Goal: Complete application form

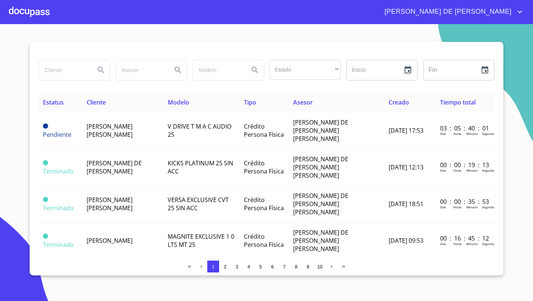
click at [66, 67] on input "search" at bounding box center [64, 70] width 50 height 20
click at [35, 17] on div at bounding box center [29, 12] width 41 height 24
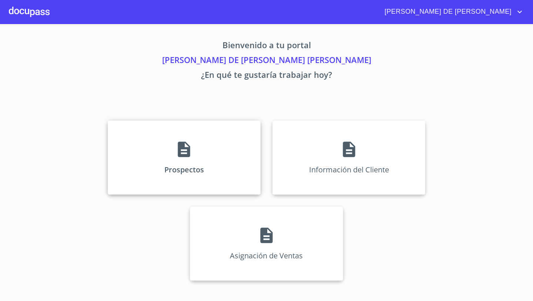
click at [164, 148] on div "Prospectos" at bounding box center [184, 157] width 153 height 74
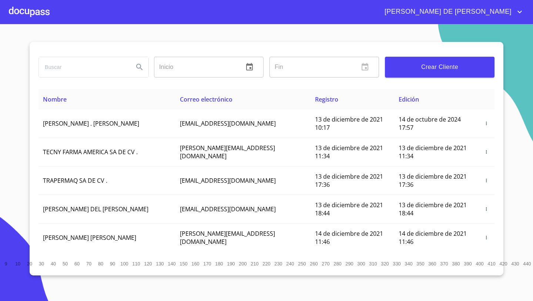
click at [469, 66] on span "Crear Cliente" at bounding box center [440, 67] width 98 height 10
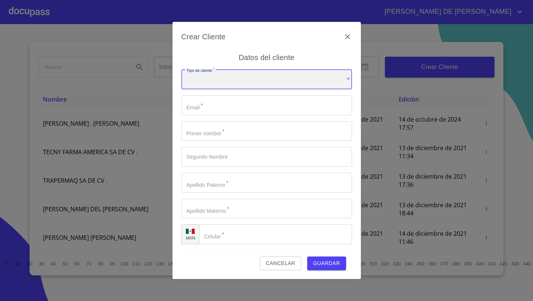
click at [250, 84] on div "​" at bounding box center [266, 79] width 171 height 20
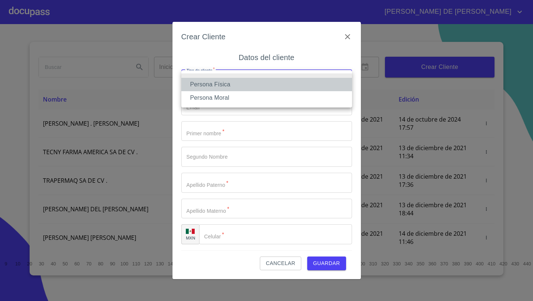
click at [241, 87] on li "Persona Física" at bounding box center [266, 84] width 171 height 13
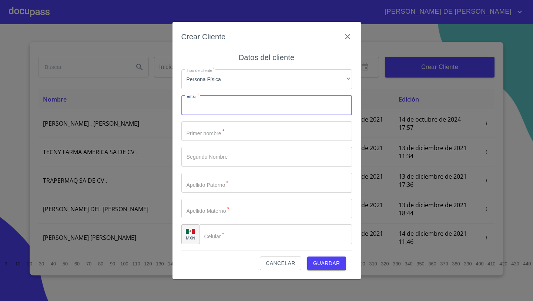
click at [228, 102] on input "Tipo de cliente   *" at bounding box center [266, 105] width 171 height 20
paste input "[EMAIL_ADDRESS][DOMAIN_NAME]"
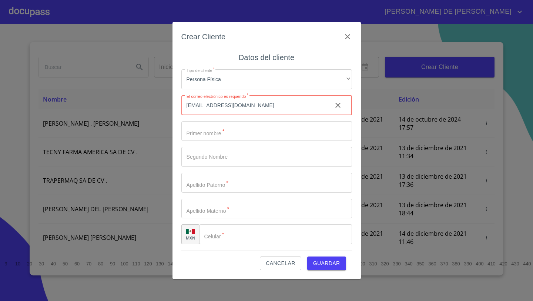
type input "[EMAIL_ADDRESS][DOMAIN_NAME]"
click at [188, 136] on input "Tipo de cliente   *" at bounding box center [266, 131] width 171 height 20
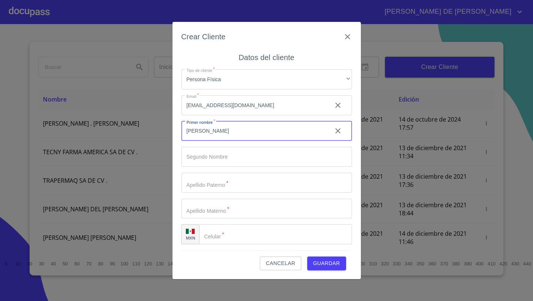
type input "[PERSON_NAME]"
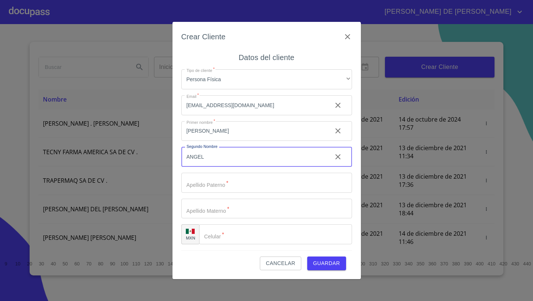
type input "ANGEL"
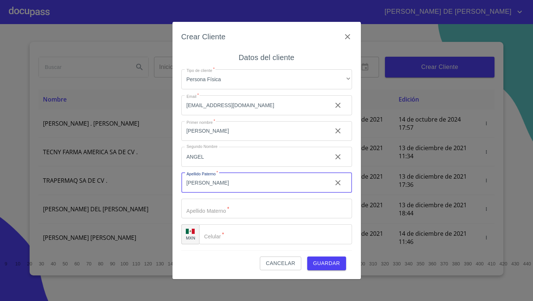
type input "[PERSON_NAME]"
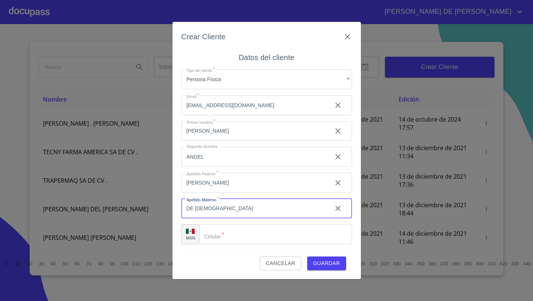
type input "DE [DEMOGRAPHIC_DATA]"
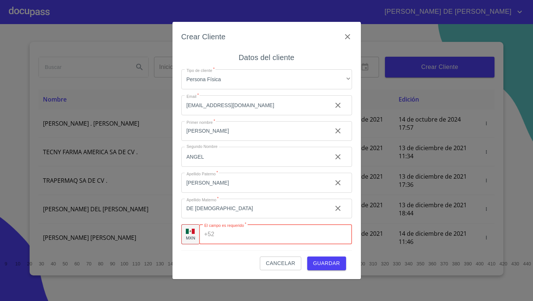
paste input "[PHONE_NUMBER]"
type input "[PHONE_NUMBER]"
click at [224, 258] on div "Cancelar Guardar" at bounding box center [266, 260] width 171 height 20
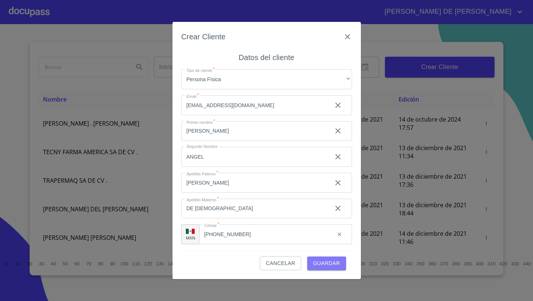
click at [318, 264] on span "Guardar" at bounding box center [326, 262] width 27 height 9
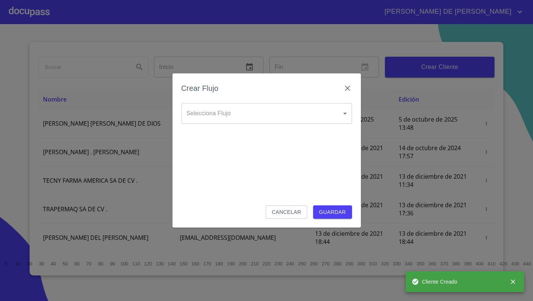
click at [231, 110] on body "[PERSON_NAME] DE [PERSON_NAME] Inicio ​ Fin ​ Crear Cliente Nombre Correo elect…" at bounding box center [266, 150] width 533 height 301
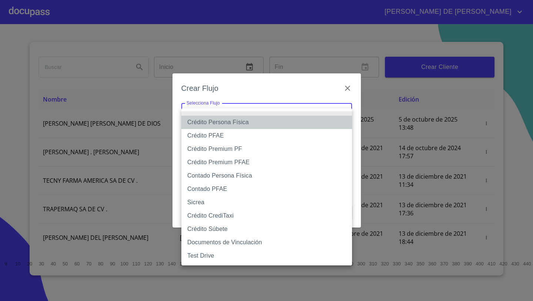
click at [229, 118] on li "Crédito Persona Física" at bounding box center [266, 122] width 171 height 13
type input "61b033e49b8c202ad5bb7912"
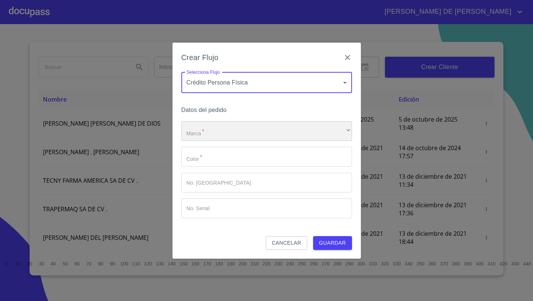
click at [217, 123] on div "​" at bounding box center [266, 131] width 171 height 20
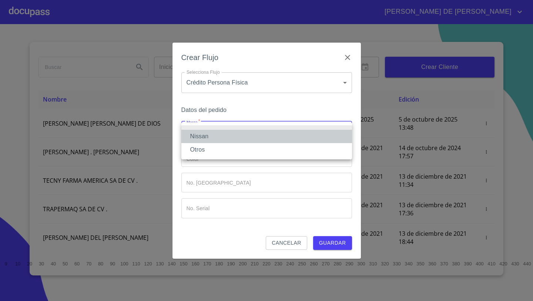
click at [207, 134] on li "Nissan" at bounding box center [266, 136] width 171 height 13
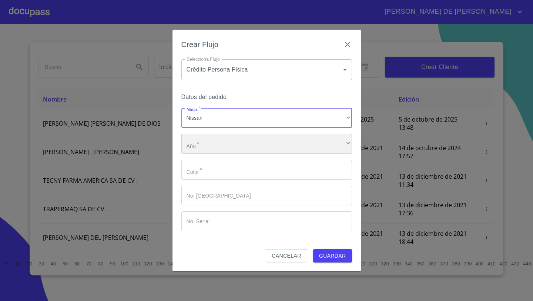
click at [197, 146] on div "​" at bounding box center [266, 144] width 171 height 20
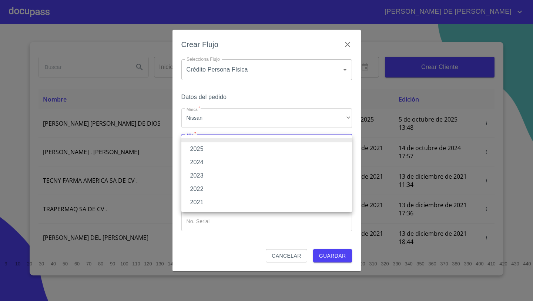
click at [197, 150] on li "2025" at bounding box center [266, 148] width 171 height 13
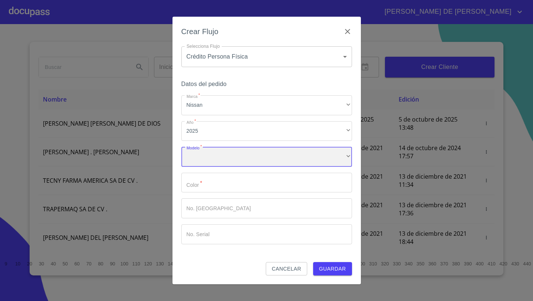
click at [203, 156] on div "​" at bounding box center [266, 157] width 171 height 20
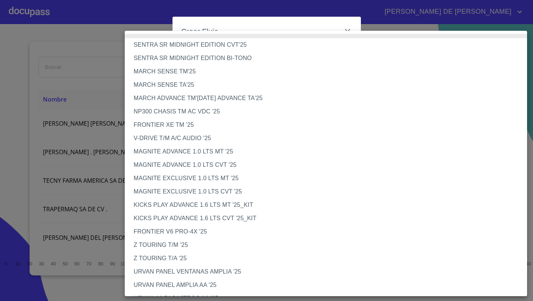
scroll to position [5, 0]
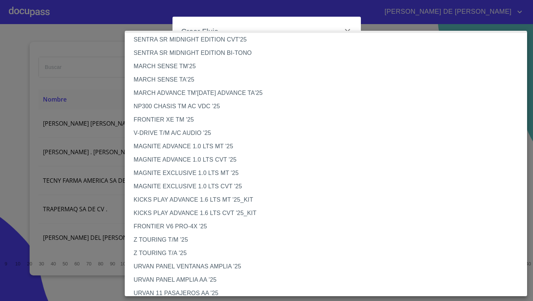
click at [192, 200] on li "KICKS PLAY ADVANCE 1.6 LTS MT '25_KIT" at bounding box center [326, 199] width 402 height 13
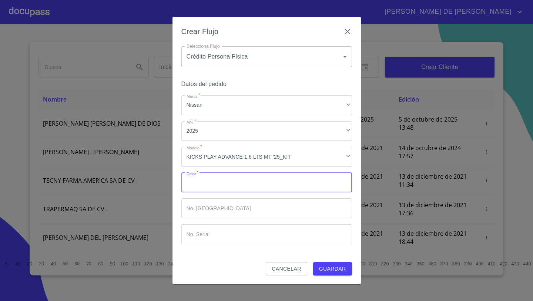
click at [207, 184] on input "Marca   *" at bounding box center [266, 183] width 171 height 20
type input "ROJO BURDEOS"
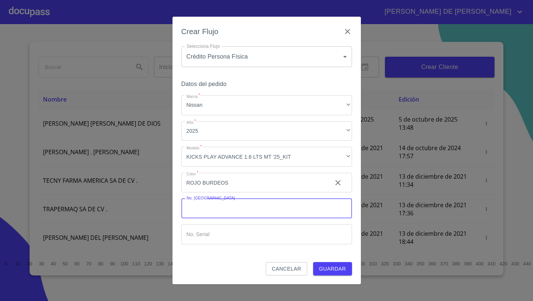
click at [338, 269] on span "Guardar" at bounding box center [332, 268] width 27 height 9
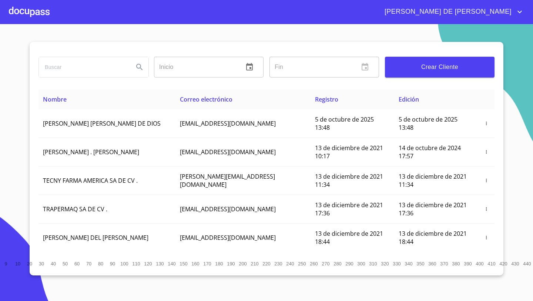
click at [36, 14] on div at bounding box center [29, 12] width 41 height 24
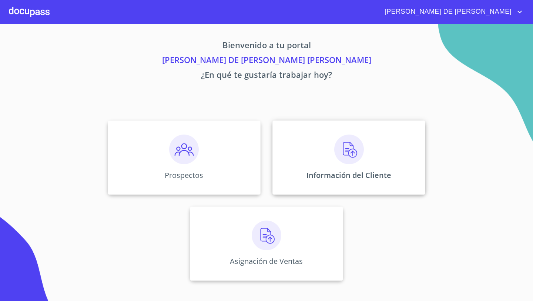
click at [324, 143] on div "Información del Cliente" at bounding box center [349, 157] width 153 height 74
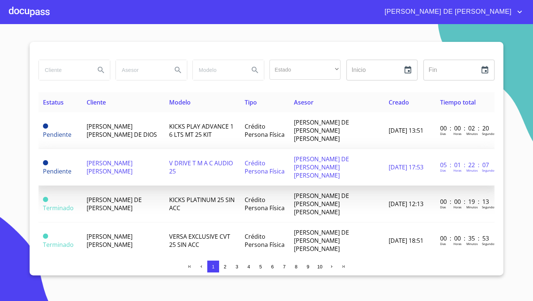
click at [104, 159] on span "[PERSON_NAME] [PERSON_NAME]" at bounding box center [110, 167] width 46 height 16
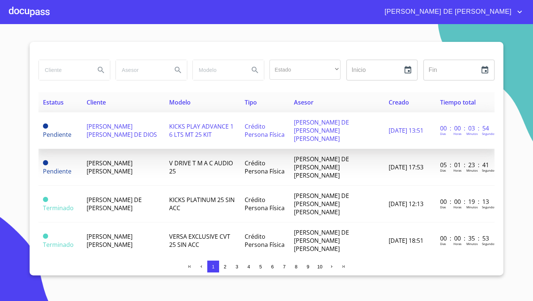
click at [110, 126] on td "[PERSON_NAME] [PERSON_NAME] DE DIOS" at bounding box center [123, 130] width 83 height 37
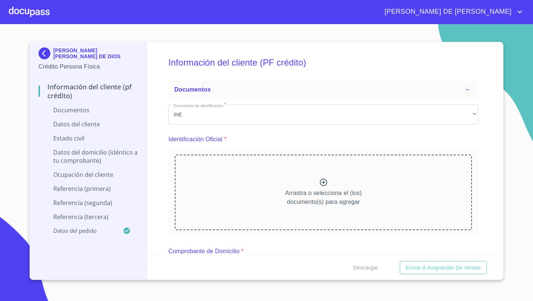
click at [301, 178] on div "Arrastra o selecciona el (los) documento(s) para agregar" at bounding box center [323, 192] width 297 height 76
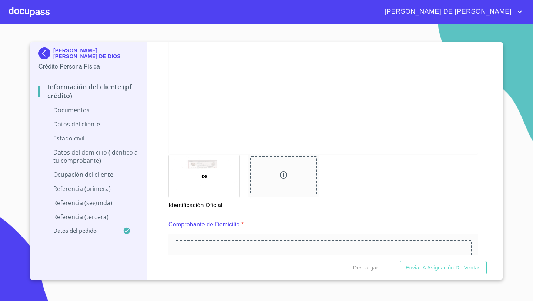
scroll to position [267, 0]
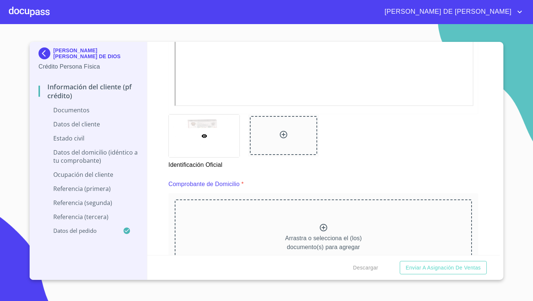
click at [321, 233] on div at bounding box center [323, 228] width 9 height 11
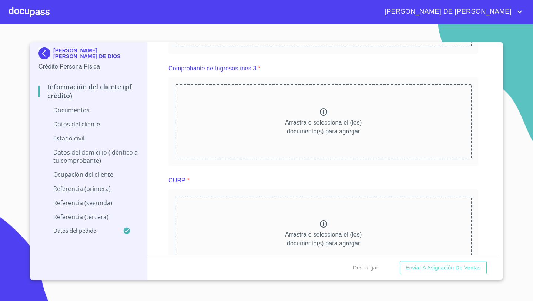
scroll to position [954, 0]
click at [297, 237] on p "Arrastra o selecciona el (los) documento(s) para agregar" at bounding box center [323, 239] width 77 height 18
click at [280, 238] on div "Arrastra o selecciona el (los) documento(s) para agregar" at bounding box center [323, 233] width 297 height 76
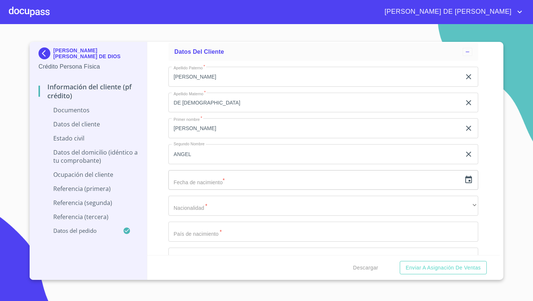
scroll to position [1519, 0]
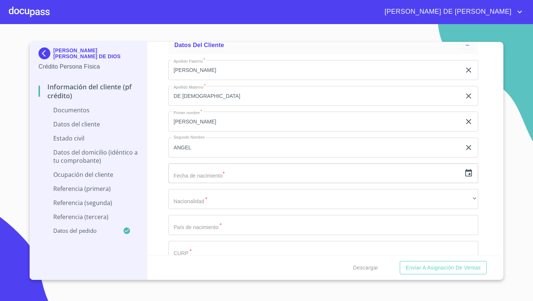
click at [471, 172] on icon "button" at bounding box center [468, 172] width 9 height 9
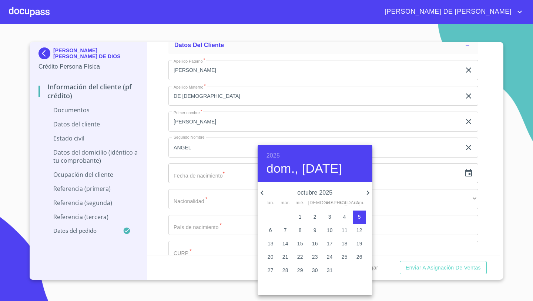
click at [278, 152] on h6 "2025" at bounding box center [273, 155] width 13 height 10
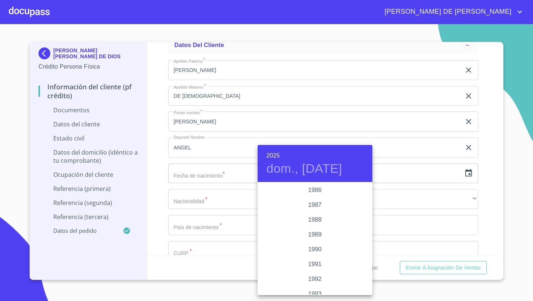
scroll to position [859, 0]
click at [319, 194] on div "1983" at bounding box center [315, 190] width 115 height 15
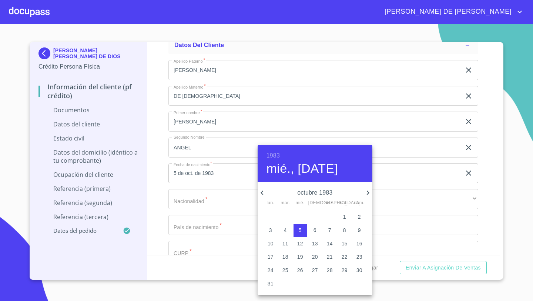
click at [316, 269] on p "27" at bounding box center [315, 269] width 6 height 7
type input "27 de oct. de 1983"
click at [180, 197] on div at bounding box center [266, 150] width 533 height 301
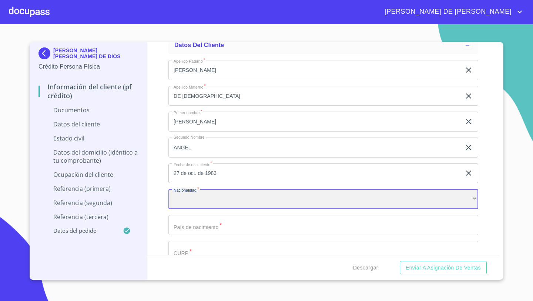
click at [180, 198] on div "​" at bounding box center [323, 199] width 310 height 20
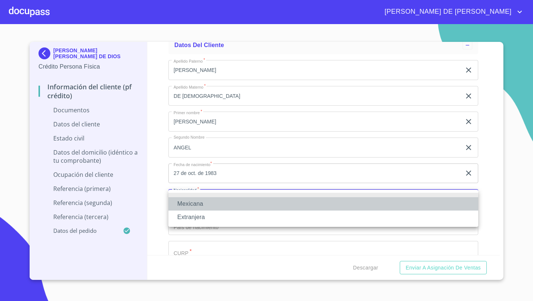
click at [191, 202] on li "Mexicana" at bounding box center [323, 203] width 310 height 13
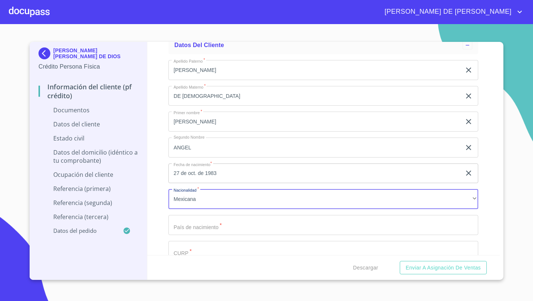
click at [179, 222] on input "Documento de identificación   *" at bounding box center [323, 225] width 310 height 20
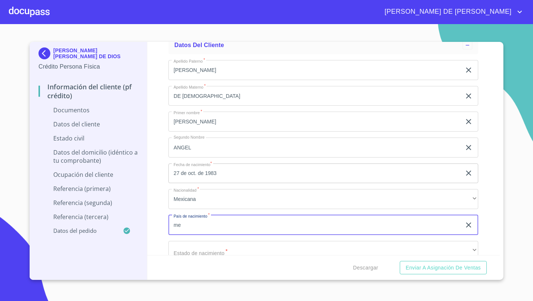
type input "m"
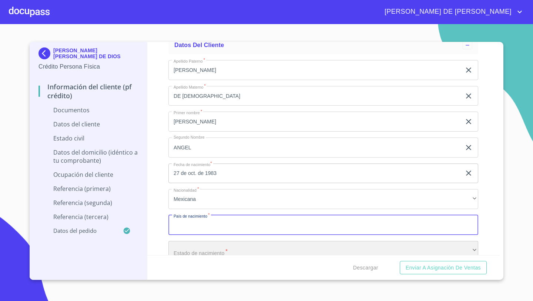
scroll to position [1524, 0]
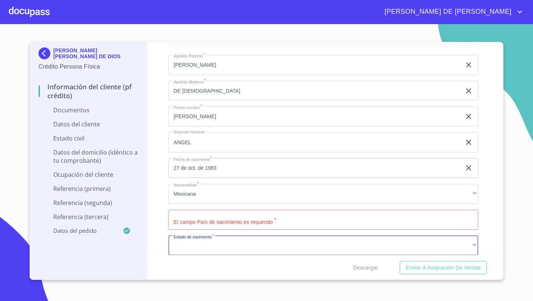
click at [187, 220] on input "Documento de identificación   *" at bounding box center [323, 220] width 310 height 20
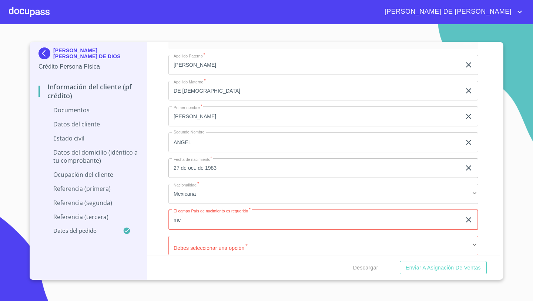
type input "m"
type input "N"
type input "[GEOGRAPHIC_DATA]"
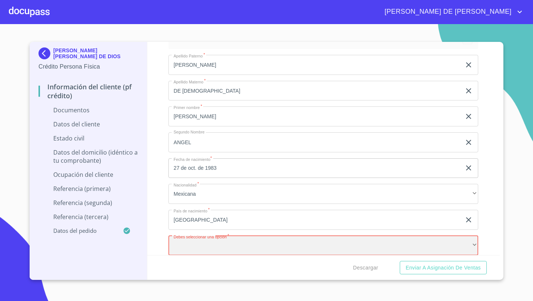
click at [185, 239] on div "​" at bounding box center [323, 245] width 310 height 20
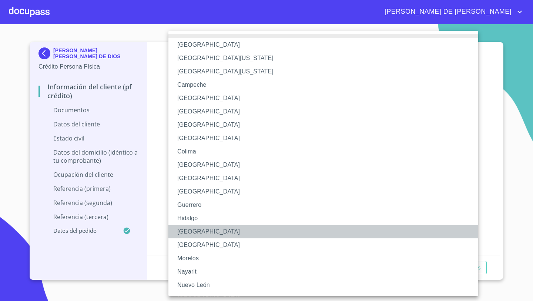
click at [190, 233] on li "[GEOGRAPHIC_DATA]" at bounding box center [323, 231] width 310 height 13
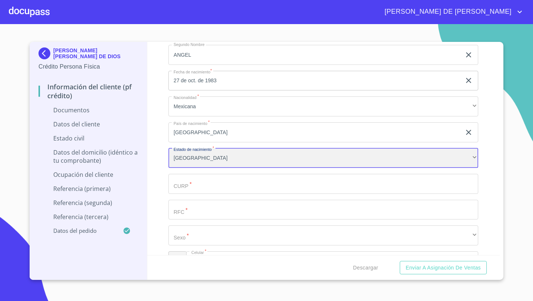
scroll to position [1618, 0]
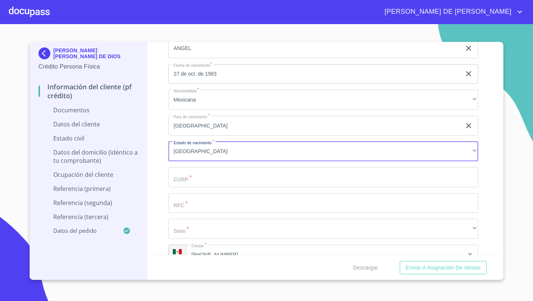
click at [185, 186] on div "Apellido [PERSON_NAME]   * [PERSON_NAME]   * DE DIOS ​ Primer nombre   * [PERSO…" at bounding box center [323, 125] width 310 height 341
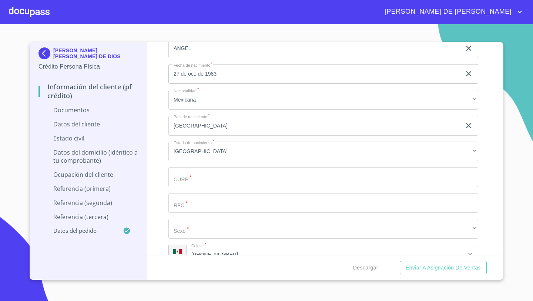
click at [184, 178] on input "Documento de identificación   *" at bounding box center [323, 177] width 310 height 20
paste input "CURP.PDF"
type input "C"
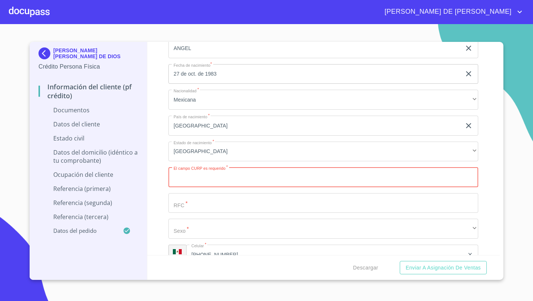
paste input "RUDM831027HJCZSG00"
type input "RUDM831027HJCZSG00"
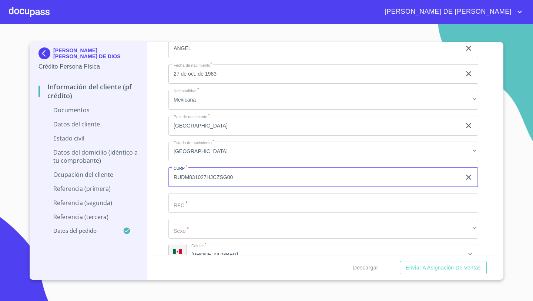
click at [184, 205] on input "Documento de identificación   *" at bounding box center [323, 203] width 310 height 20
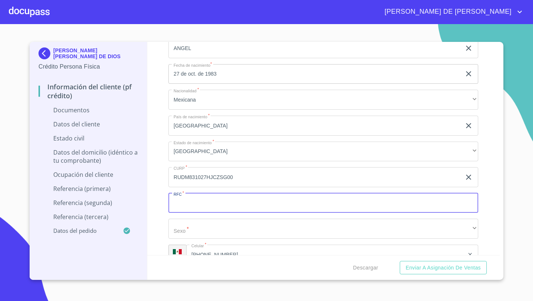
paste input "RUDM831027"
type input "RUDM831027BZ8"
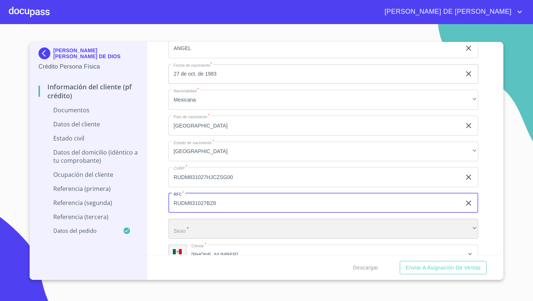
click at [173, 223] on div "​" at bounding box center [323, 228] width 310 height 20
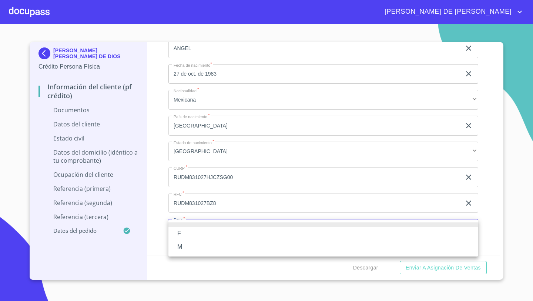
click at [181, 247] on li "M" at bounding box center [323, 246] width 310 height 13
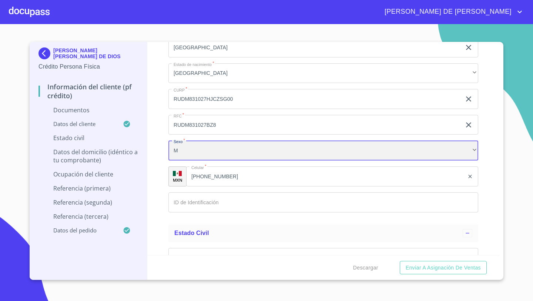
scroll to position [1729, 0]
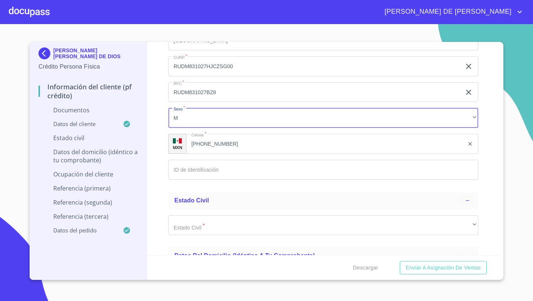
click at [190, 174] on input "Documento de identificación   *" at bounding box center [323, 170] width 310 height 20
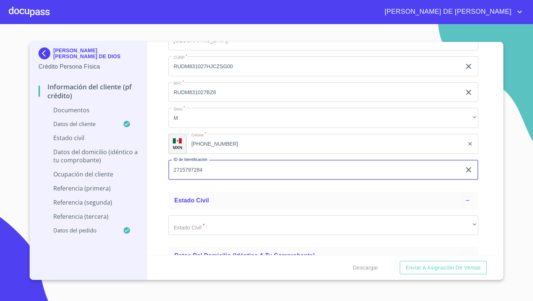
type input "2715797284"
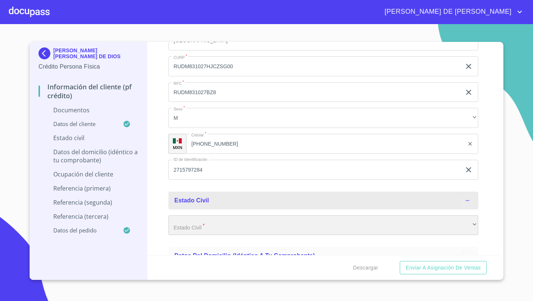
click at [209, 228] on div "​" at bounding box center [323, 225] width 310 height 20
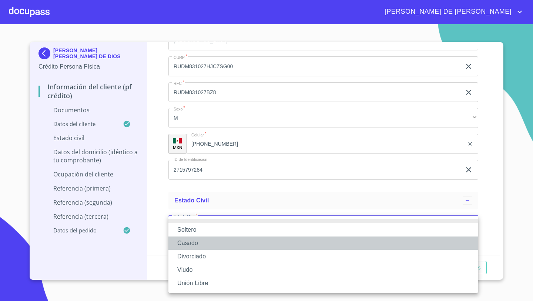
click at [192, 243] on li "Casado" at bounding box center [323, 242] width 310 height 13
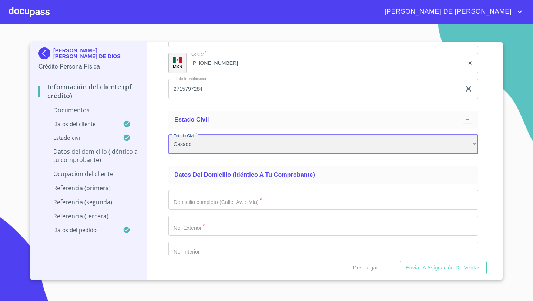
scroll to position [1819, 0]
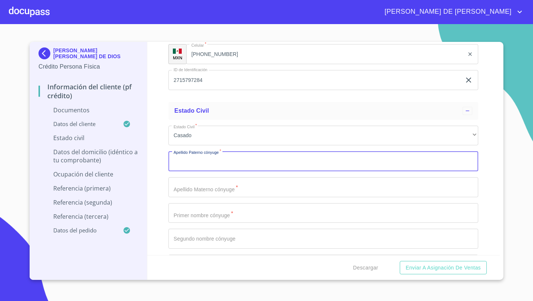
click at [187, 162] on input "Documento de identificación   *" at bounding box center [323, 161] width 310 height 20
type input "[PERSON_NAME]"
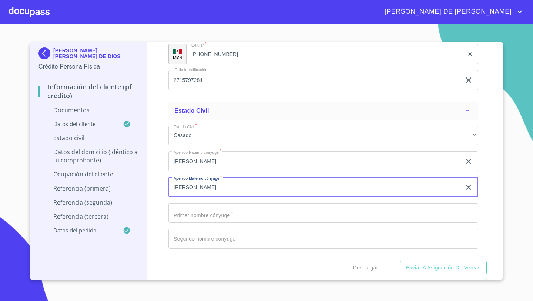
type input "[PERSON_NAME]"
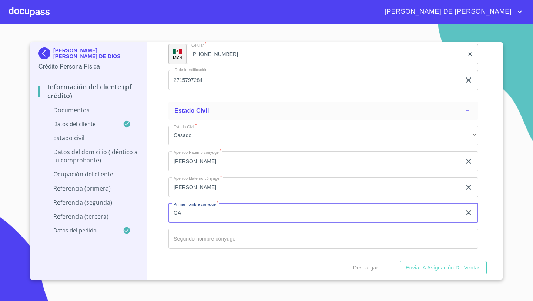
type input "G"
type input "[PERSON_NAME]"
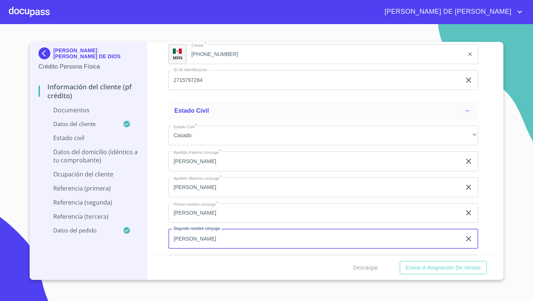
type input "[PERSON_NAME]"
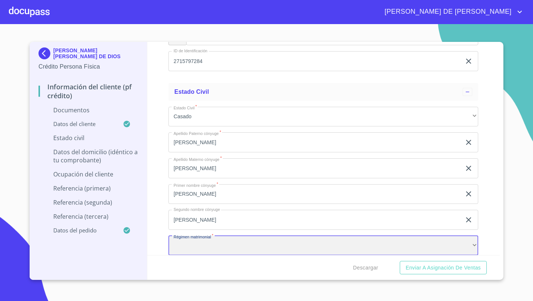
click at [184, 241] on div "​" at bounding box center [323, 245] width 310 height 20
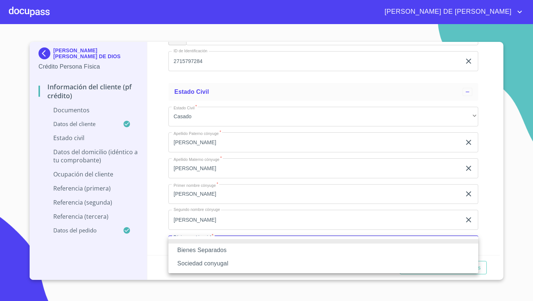
click at [208, 265] on li "Sociedad conyugal" at bounding box center [323, 263] width 310 height 13
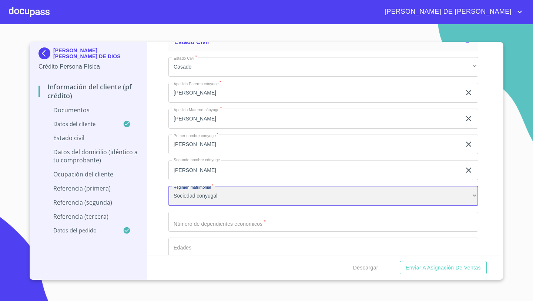
scroll to position [1905, 0]
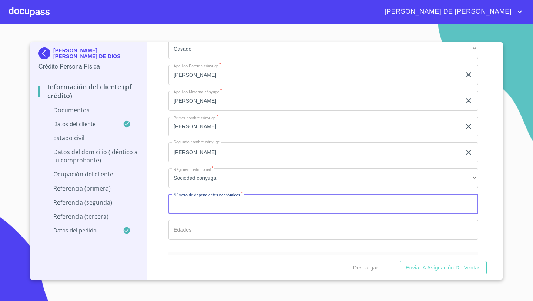
click at [183, 211] on input "Documento de identificación   *" at bounding box center [323, 204] width 310 height 20
type input "0"
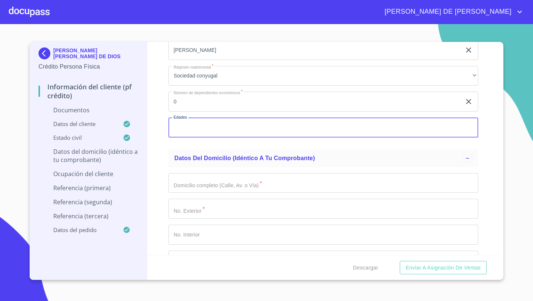
scroll to position [2034, 0]
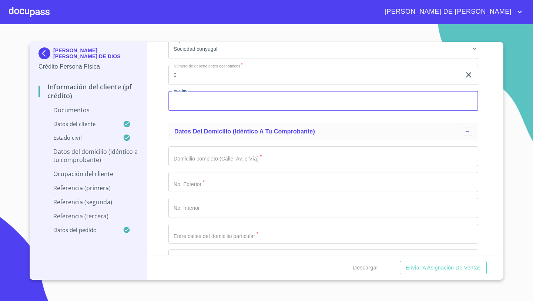
click at [181, 155] on input "Documento de identificación   *" at bounding box center [323, 156] width 310 height 20
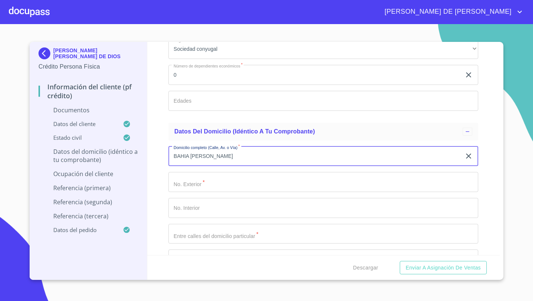
type input "BAHIA [PERSON_NAME]"
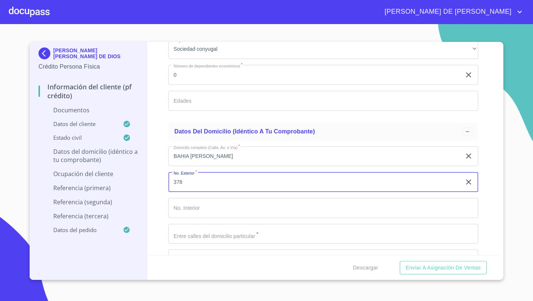
type input "378"
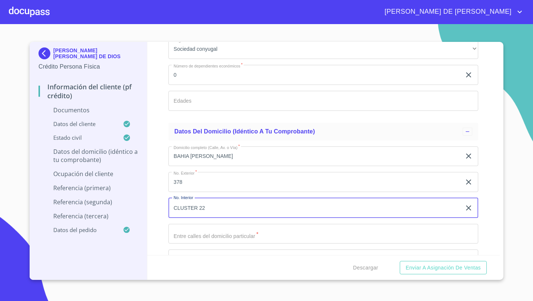
type input "CLUSTER 22"
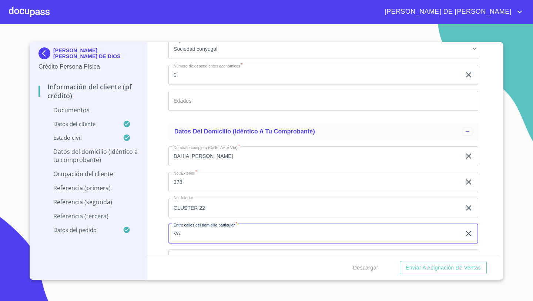
type input "V"
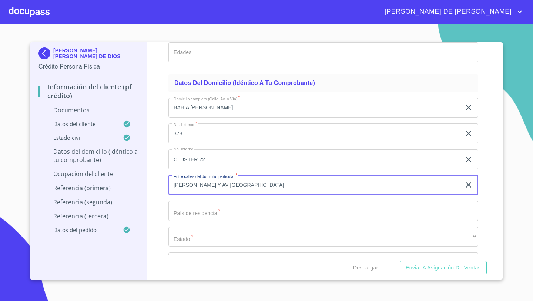
scroll to position [2108, 0]
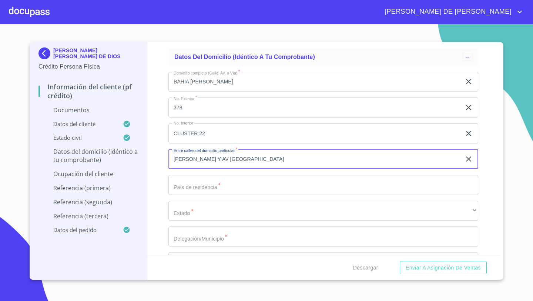
type input "[PERSON_NAME] Y AV [GEOGRAPHIC_DATA]"
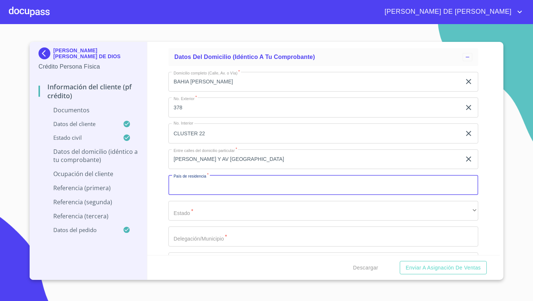
click at [178, 179] on input "Documento de identificación   *" at bounding box center [323, 185] width 310 height 20
type input "[GEOGRAPHIC_DATA]"
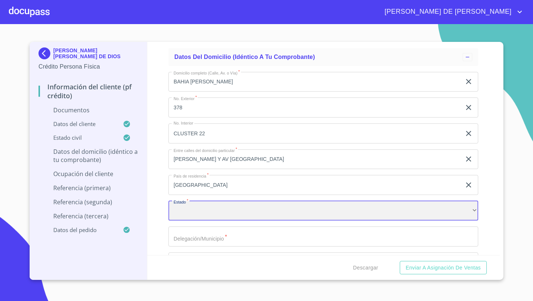
click at [185, 207] on div "​" at bounding box center [323, 211] width 310 height 20
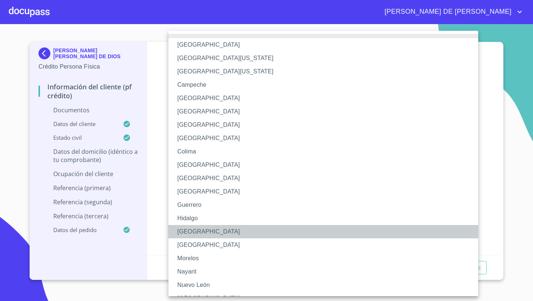
click at [187, 231] on li "[GEOGRAPHIC_DATA]" at bounding box center [323, 231] width 310 height 13
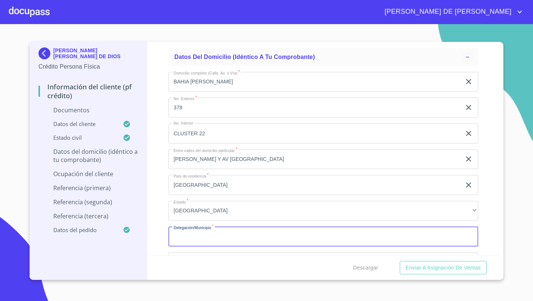
click at [185, 239] on input "Documento de identificación   *" at bounding box center [323, 236] width 310 height 20
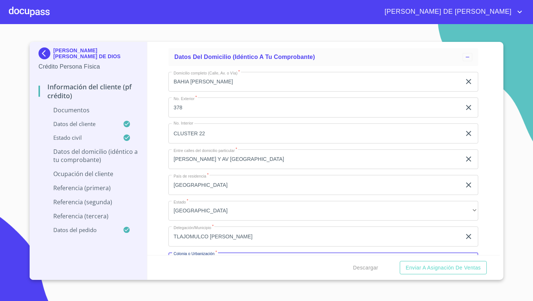
scroll to position [2125, 0]
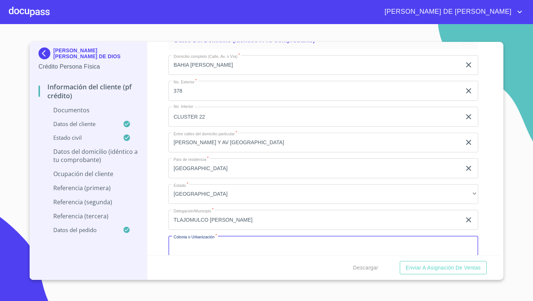
click at [220, 219] on input "TLAJOMULCO [PERSON_NAME]" at bounding box center [314, 220] width 293 height 20
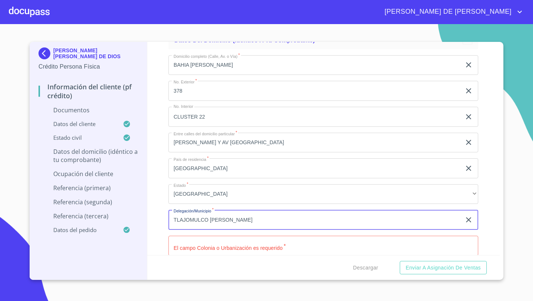
type input "TLAJOMULCO [PERSON_NAME]"
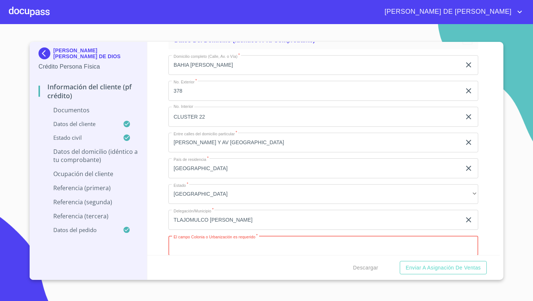
click at [224, 242] on input "Documento de identificación   *" at bounding box center [323, 245] width 310 height 20
click at [207, 243] on input "Documento de identificación   *" at bounding box center [323, 245] width 310 height 20
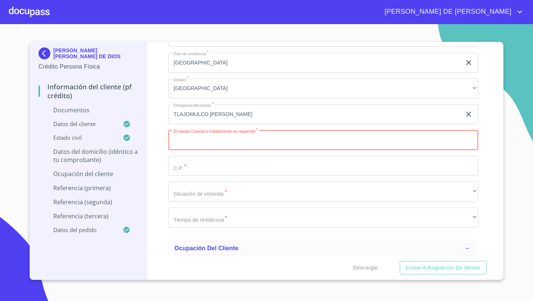
scroll to position [2232, 0]
type input "HACIENDA [GEOGRAPHIC_DATA]"
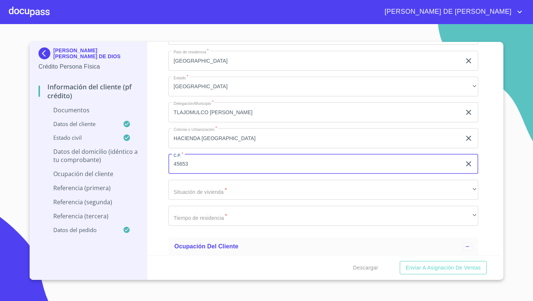
type input "45653"
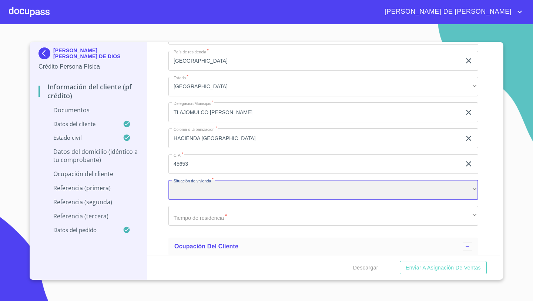
click at [185, 187] on div "​" at bounding box center [323, 190] width 310 height 20
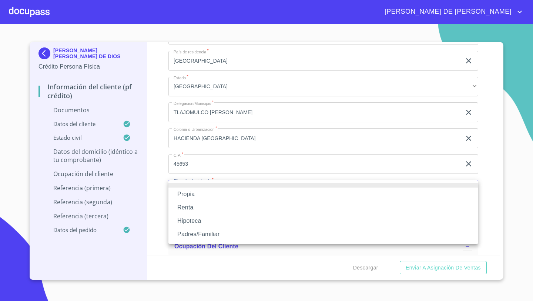
click at [185, 187] on li "Propia" at bounding box center [323, 193] width 310 height 13
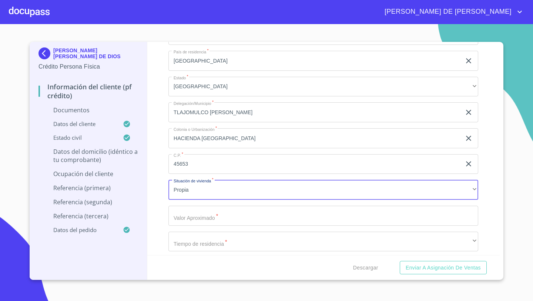
click at [183, 214] on input "Documento de identificación   *" at bounding box center [323, 215] width 310 height 20
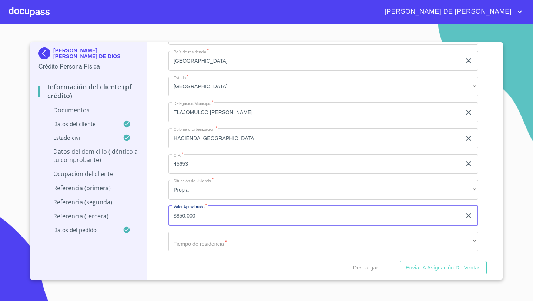
type input "$850,000"
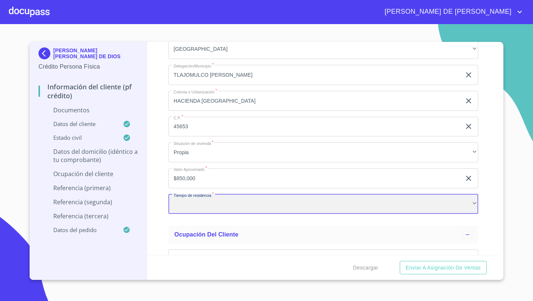
scroll to position [2276, 0]
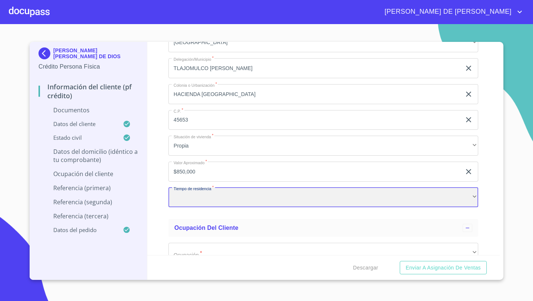
click at [185, 195] on div "​" at bounding box center [323, 197] width 310 height 20
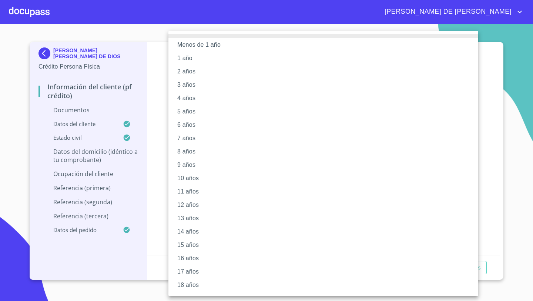
scroll to position [25, 0]
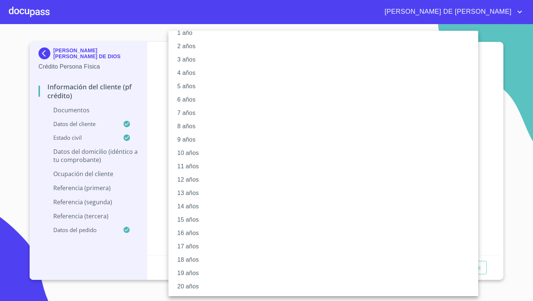
click at [187, 208] on li "14 años" at bounding box center [323, 206] width 310 height 13
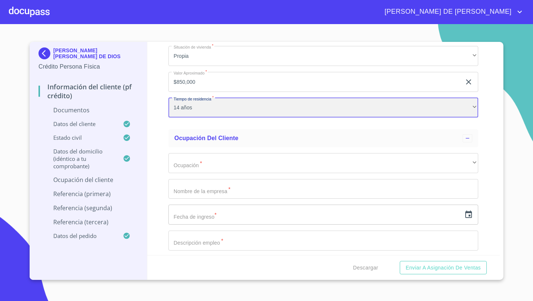
scroll to position [2369, 0]
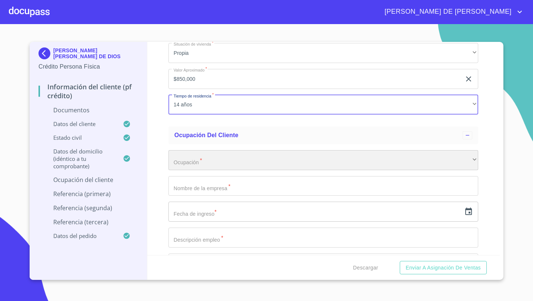
click at [193, 160] on div "​" at bounding box center [323, 160] width 310 height 20
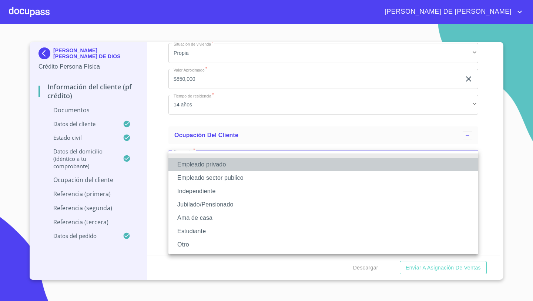
click at [197, 164] on li "Empleado privado" at bounding box center [323, 164] width 310 height 13
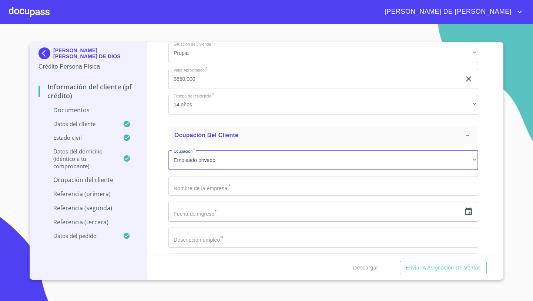
click at [191, 183] on input "Documento de identificación   *" at bounding box center [323, 186] width 310 height 20
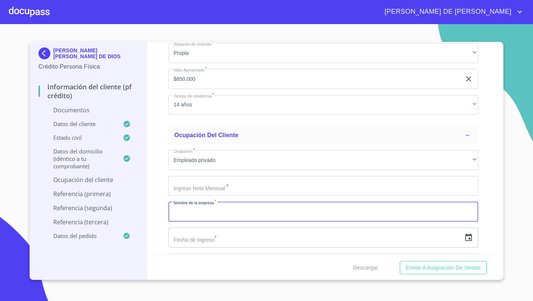
click at [191, 183] on input "Documento de identificación   *" at bounding box center [323, 186] width 310 height 20
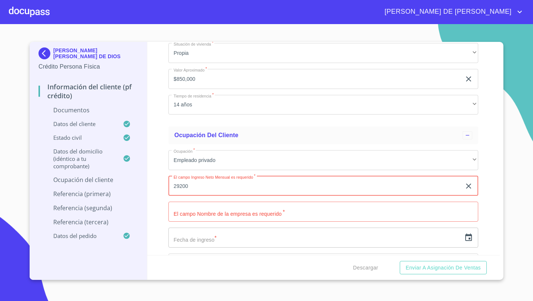
type input "29200"
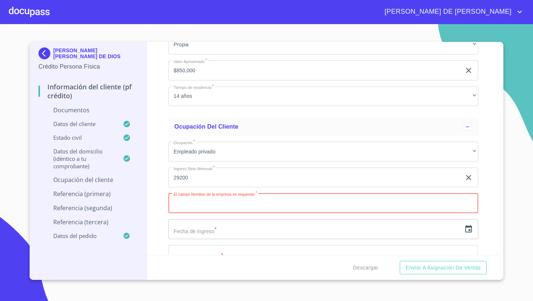
scroll to position [2378, 0]
type input "ALMEX"
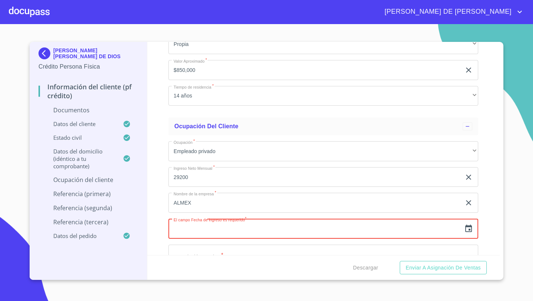
click at [468, 230] on icon "button" at bounding box center [468, 227] width 7 height 7
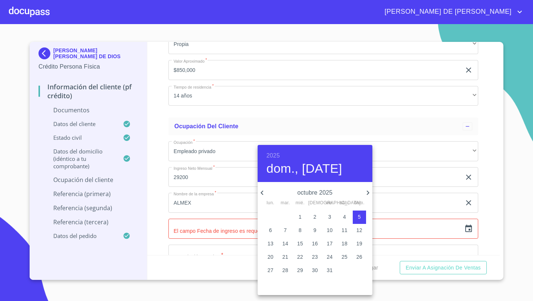
click at [271, 157] on h6 "2025" at bounding box center [273, 155] width 13 height 10
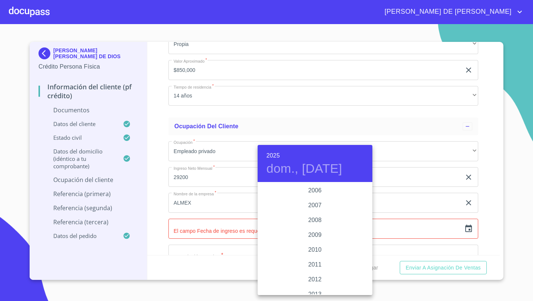
scroll to position [1265, 0]
click at [313, 275] on div "2016" at bounding box center [315, 272] width 115 height 15
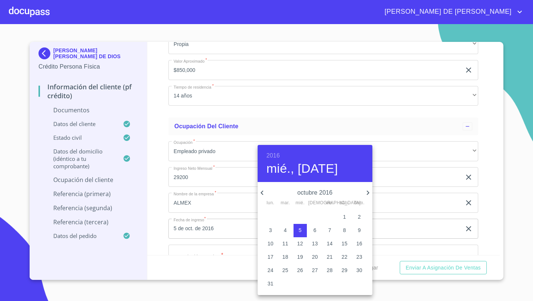
click at [261, 191] on icon "button" at bounding box center [262, 192] width 9 height 9
click at [328, 217] on p "2" at bounding box center [329, 216] width 3 height 7
type input "2 de sep. de 2016"
click at [160, 208] on div at bounding box center [266, 150] width 533 height 301
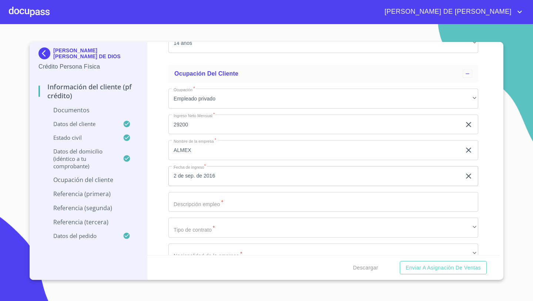
scroll to position [2433, 0]
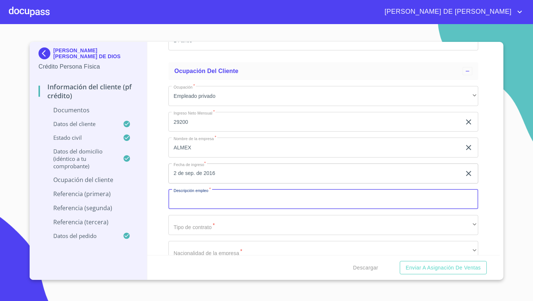
click at [184, 204] on input "Documento de identificación   *" at bounding box center [323, 199] width 310 height 20
type input "T"
type input "OPERADOR DE TRANSPORTE DE CARGA"
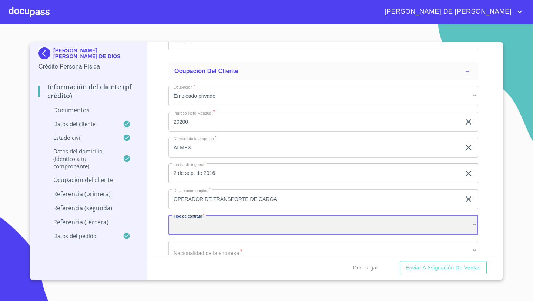
click at [188, 228] on div "​" at bounding box center [323, 225] width 310 height 20
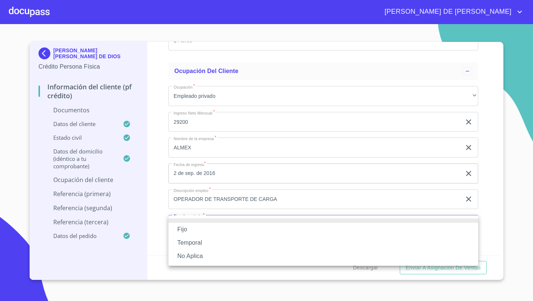
click at [187, 227] on li "Fijo" at bounding box center [323, 229] width 310 height 13
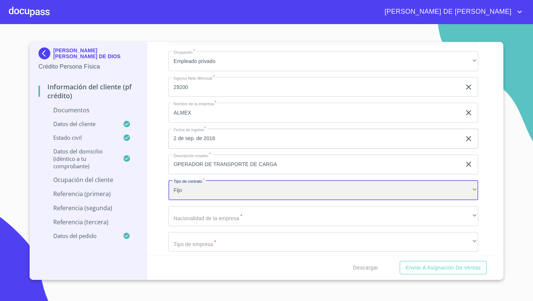
scroll to position [2472, 0]
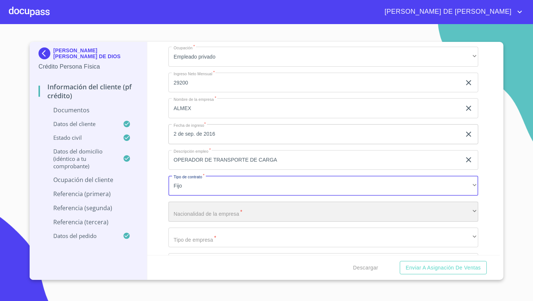
click at [181, 216] on div "​" at bounding box center [323, 211] width 310 height 20
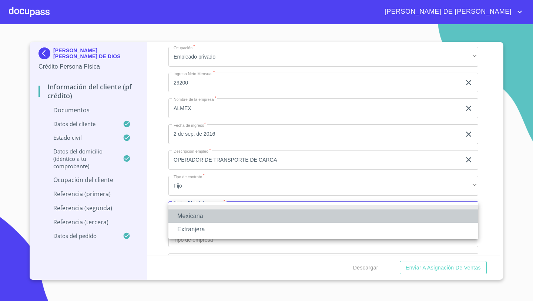
click at [196, 214] on li "Mexicana" at bounding box center [323, 215] width 310 height 13
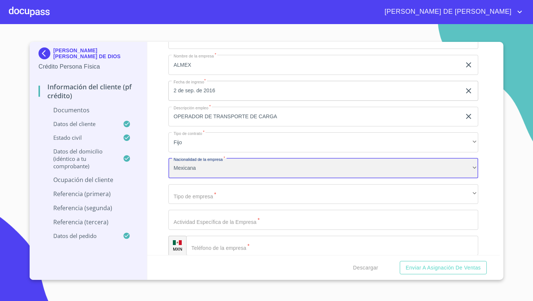
scroll to position [2530, 0]
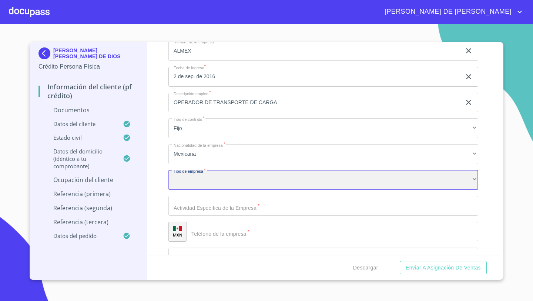
click at [178, 173] on div "​" at bounding box center [323, 180] width 310 height 20
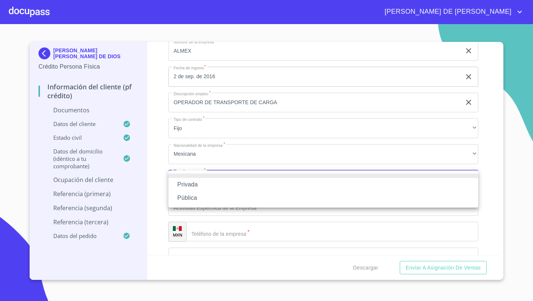
click at [185, 183] on li "Privada" at bounding box center [323, 184] width 310 height 13
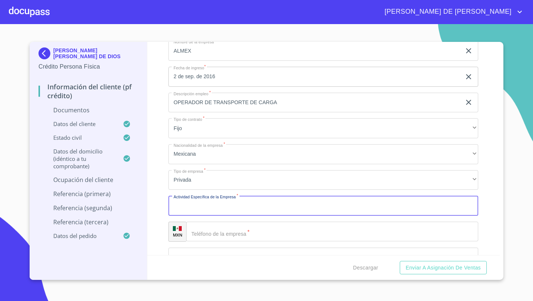
click at [178, 201] on input "Documento de identificación   *" at bounding box center [323, 205] width 310 height 20
type input "ENTREGA DE PAQUETERIA"
click at [204, 236] on div "​" at bounding box center [332, 231] width 292 height 20
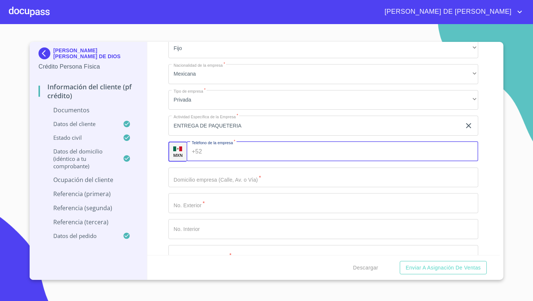
scroll to position [2610, 0]
type input "[PHONE_NUMBER]"
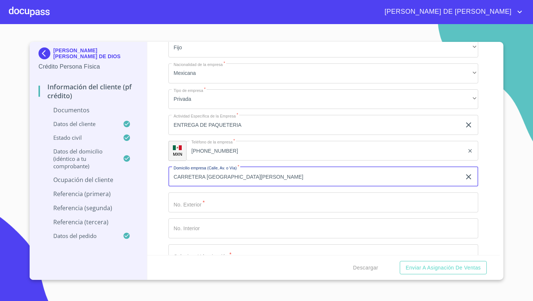
type input "CARRETERA [GEOGRAPHIC_DATA][PERSON_NAME]"
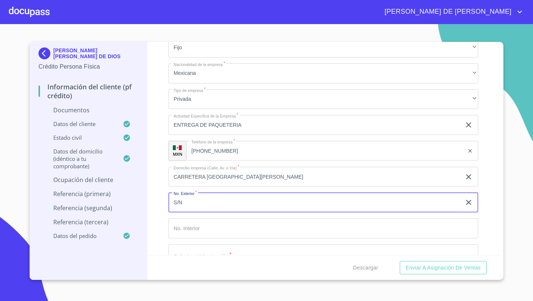
type input "S/N"
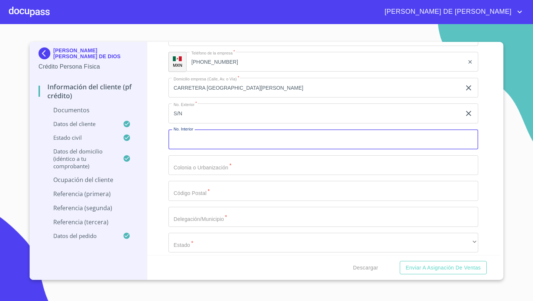
scroll to position [2718, 0]
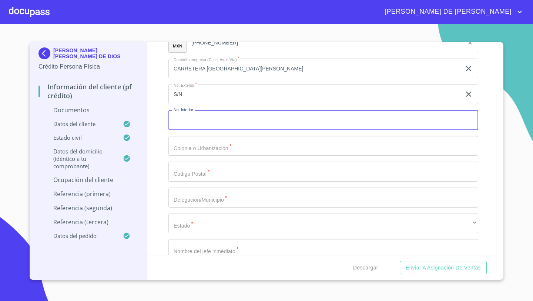
click at [183, 152] on input "Documento de identificación   *" at bounding box center [323, 146] width 310 height 20
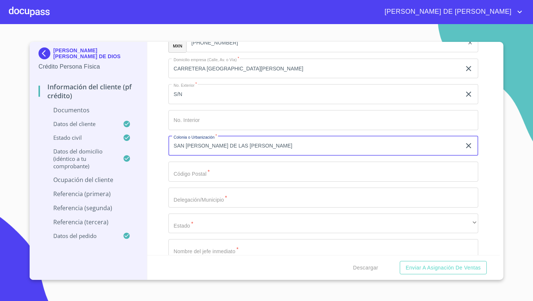
type input "SAN [PERSON_NAME] DE LAS [PERSON_NAME]"
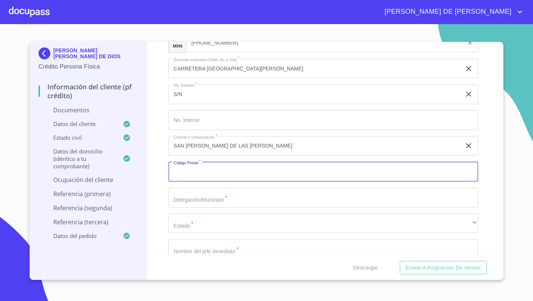
click at [196, 170] on input "Documento de identificación   *" at bounding box center [323, 171] width 310 height 20
type input "45620"
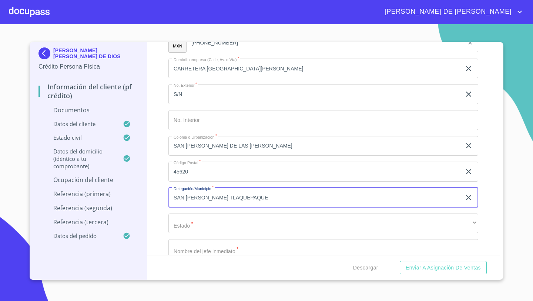
type input "SAN [PERSON_NAME] TLAQUEPAQUE"
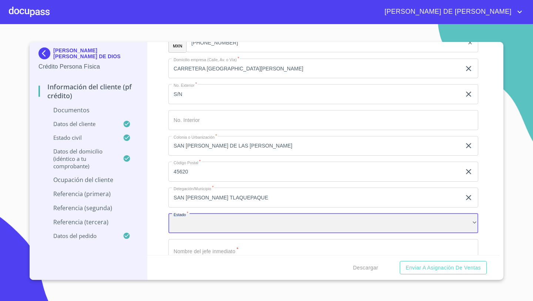
click at [183, 220] on div "​" at bounding box center [323, 223] width 310 height 20
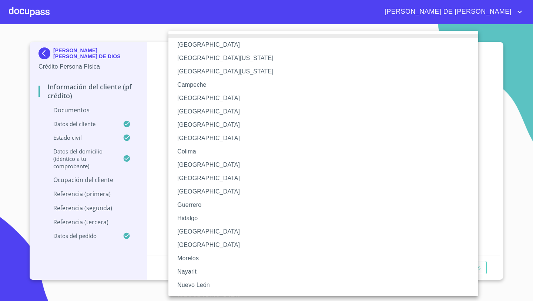
click at [184, 231] on li "[GEOGRAPHIC_DATA]" at bounding box center [323, 231] width 310 height 13
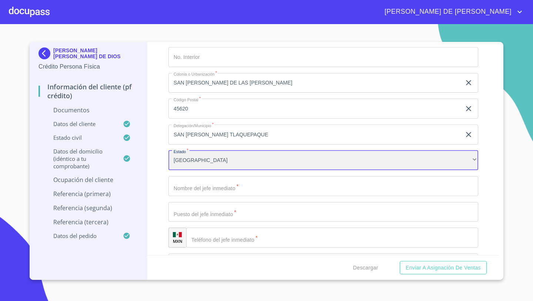
scroll to position [2798, 0]
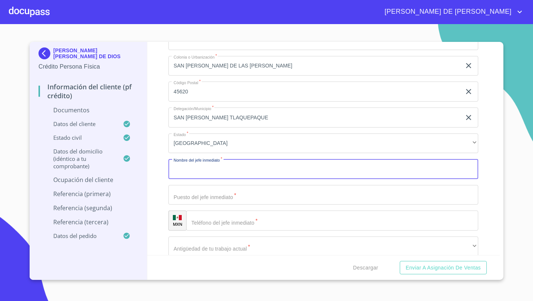
click at [197, 165] on input "Documento de identificación   *" at bounding box center [323, 169] width 310 height 20
type input "A"
type input "[PERSON_NAME] [PERSON_NAME]"
click at [179, 203] on input "Documento de identificación   *" at bounding box center [323, 195] width 310 height 20
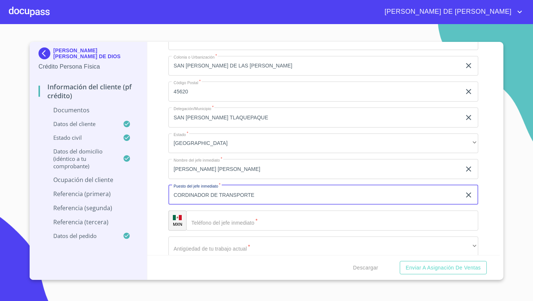
type input "CORDINADOR DE TRANSPORTE"
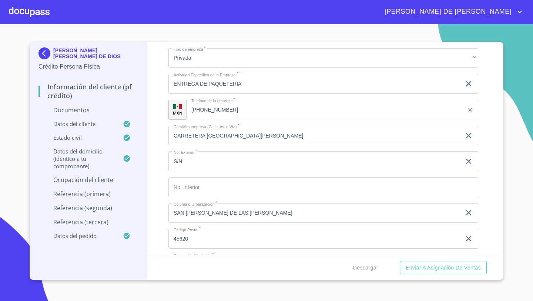
scroll to position [2575, 0]
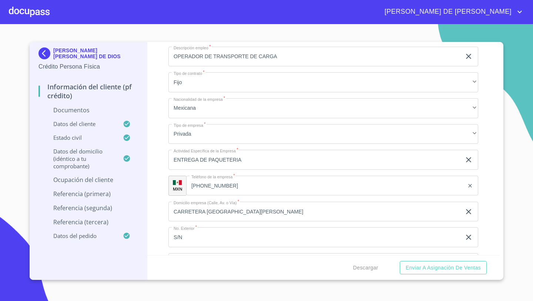
click at [227, 183] on input "[PHONE_NUMBER]" at bounding box center [325, 185] width 278 height 20
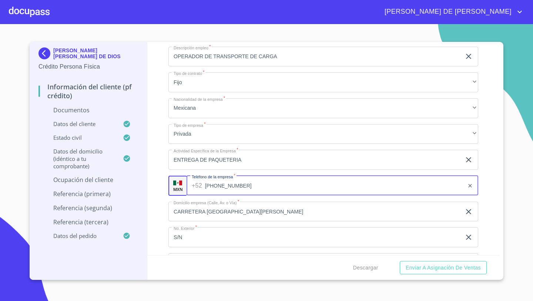
click at [227, 183] on input "[PHONE_NUMBER]" at bounding box center [335, 185] width 260 height 20
click at [242, 185] on input "[PHONE_NUMBER]" at bounding box center [335, 185] width 260 height 20
drag, startPoint x: 242, startPoint y: 185, endPoint x: 204, endPoint y: 184, distance: 38.1
click at [204, 184] on div "[PHONE_NUMBER] ​" at bounding box center [333, 185] width 292 height 20
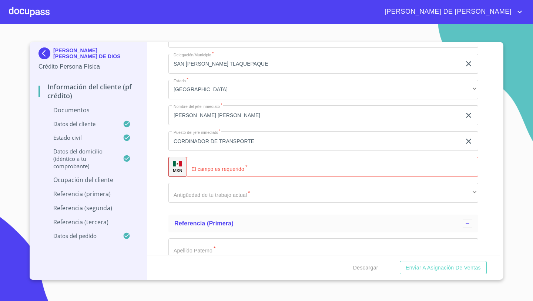
scroll to position [2867, 0]
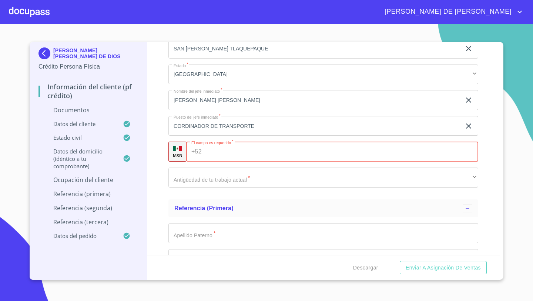
click at [198, 153] on div "+52 ​" at bounding box center [332, 151] width 292 height 20
paste input "[PHONE_NUMBER]"
type input "[PHONE_NUMBER]"
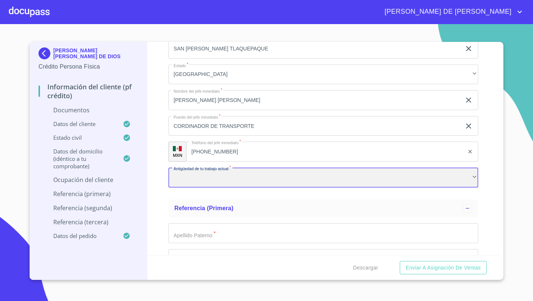
click at [185, 175] on div "​" at bounding box center [323, 177] width 310 height 20
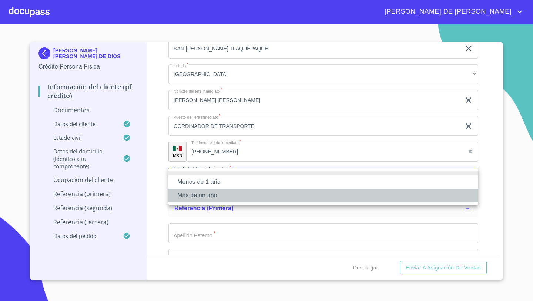
click at [191, 196] on li "Más de un año" at bounding box center [323, 194] width 310 height 13
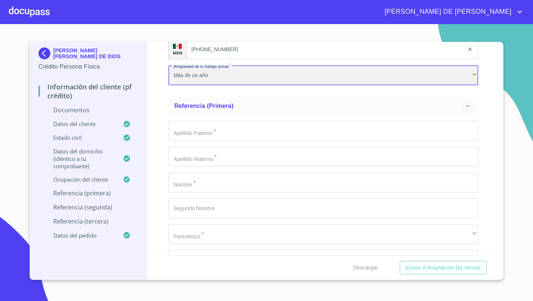
scroll to position [2957, 0]
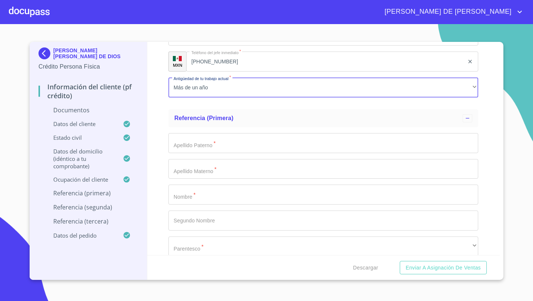
click at [194, 146] on input "Documento de identificación   *" at bounding box center [323, 143] width 310 height 20
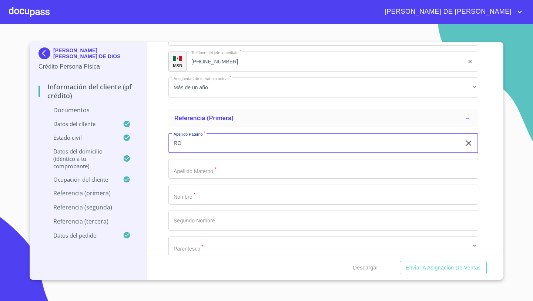
type input "R"
type input "[PERSON_NAME]"
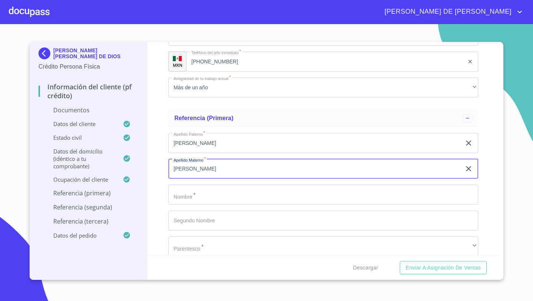
type input "[PERSON_NAME]"
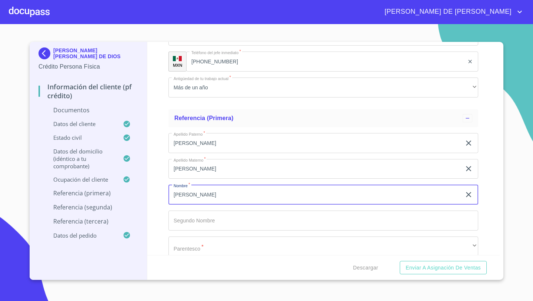
type input "[PERSON_NAME]"
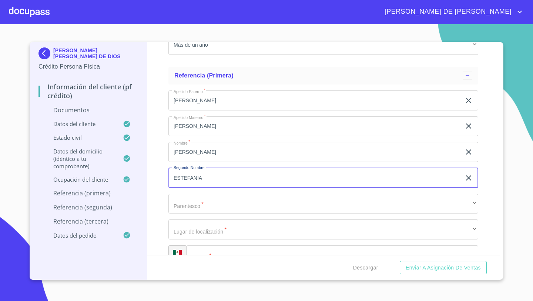
scroll to position [3035, 0]
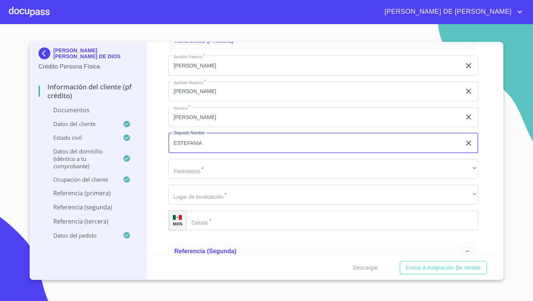
type input "ESTEFANIA"
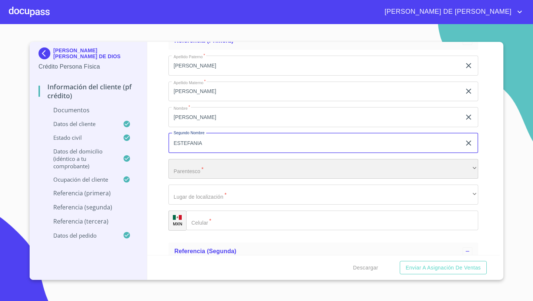
click at [192, 175] on div "​" at bounding box center [323, 169] width 310 height 20
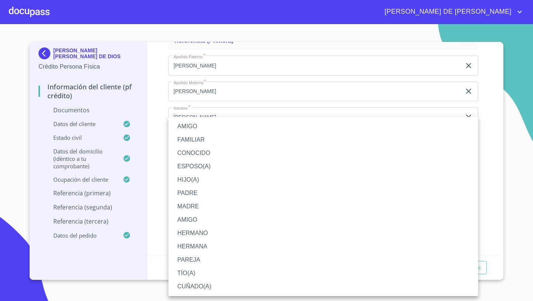
click at [168, 194] on li "PADRE" at bounding box center [323, 192] width 310 height 13
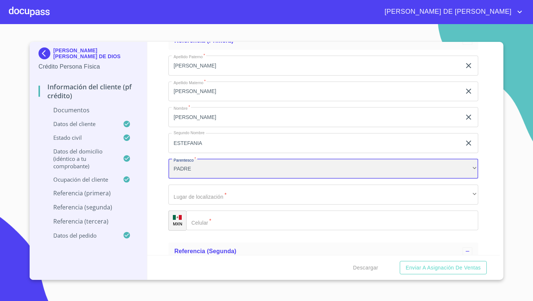
click at [184, 173] on div "PADRE" at bounding box center [323, 169] width 310 height 20
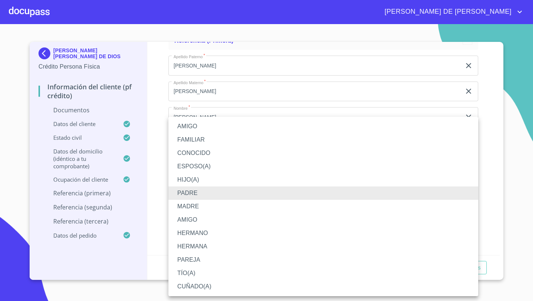
click at [185, 182] on li "HIJO(A)" at bounding box center [323, 179] width 310 height 13
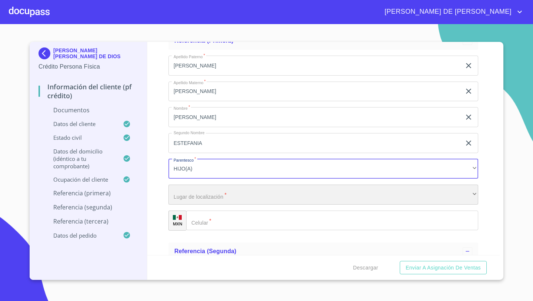
click at [180, 198] on div "​" at bounding box center [323, 194] width 310 height 20
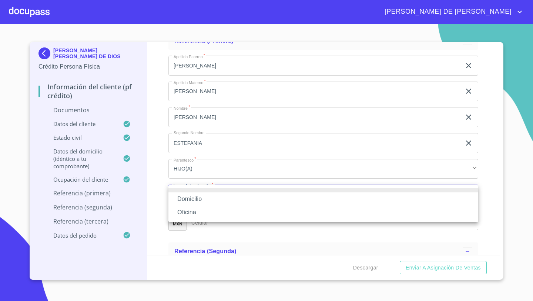
click at [188, 211] on li "Oficina" at bounding box center [323, 211] width 310 height 13
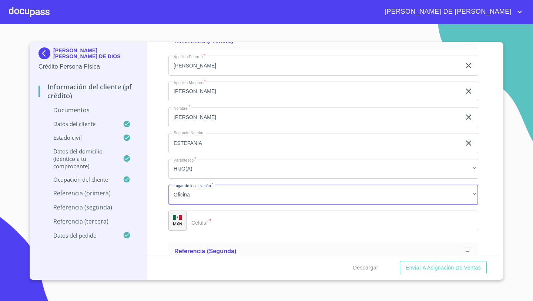
click at [197, 221] on div "​" at bounding box center [332, 220] width 292 height 20
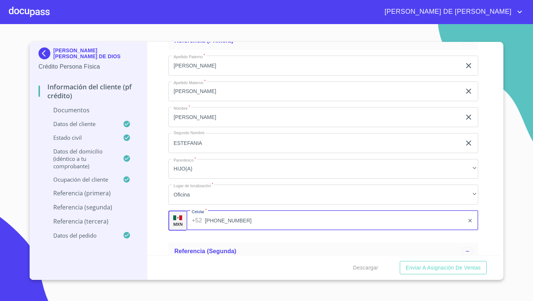
type input "[PHONE_NUMBER]"
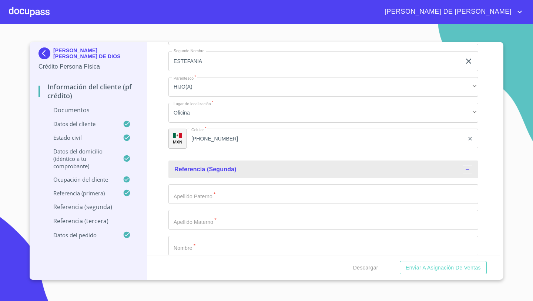
scroll to position [3129, 0]
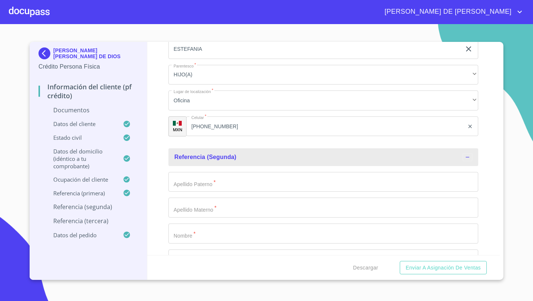
click at [185, 181] on input "Documento de identificación   *" at bounding box center [323, 182] width 310 height 20
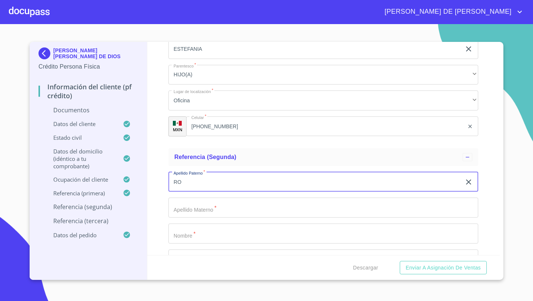
type input "R"
type input "[PERSON_NAME]"
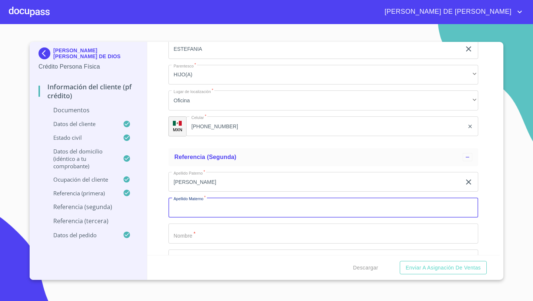
type input "L"
type input "[PERSON_NAME]"
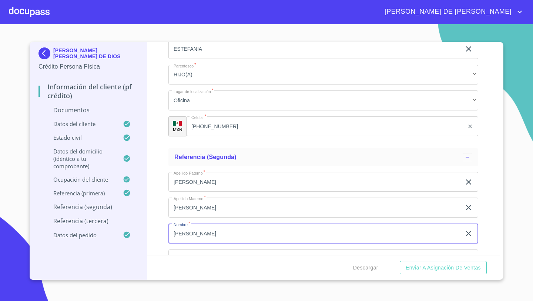
type input "[PERSON_NAME]"
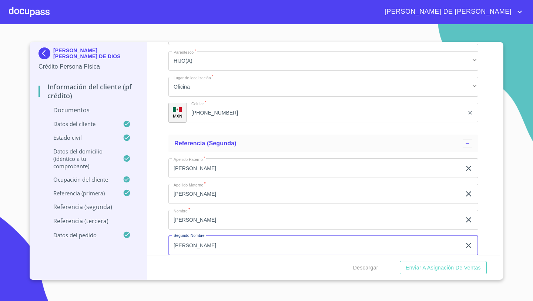
type input "[PERSON_NAME]"
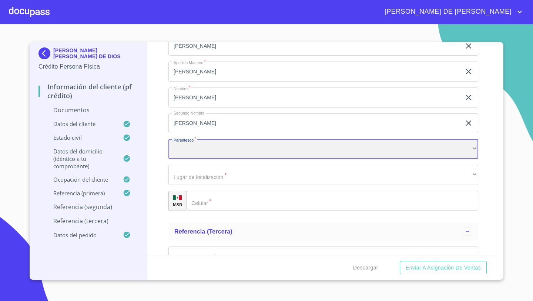
click at [190, 150] on div "​" at bounding box center [323, 149] width 310 height 20
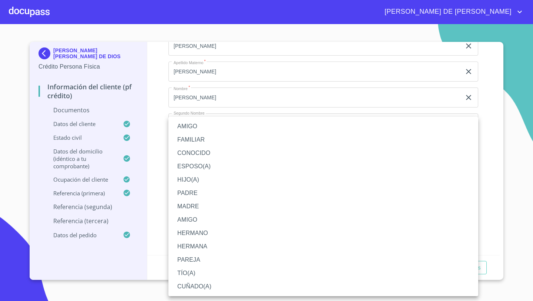
click at [194, 164] on li "ESPOSO(A)" at bounding box center [323, 166] width 310 height 13
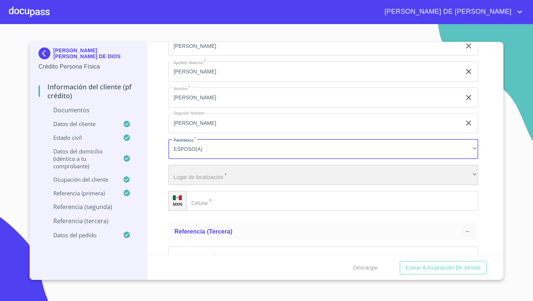
click at [186, 172] on div "​" at bounding box center [323, 175] width 310 height 20
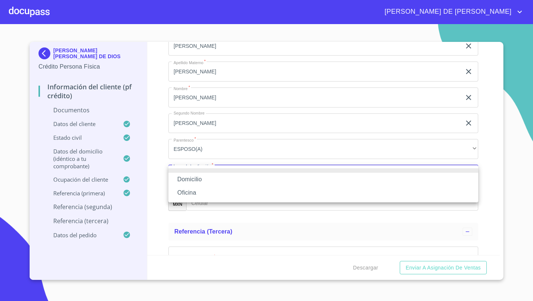
click at [186, 188] on li "Oficina" at bounding box center [323, 192] width 310 height 13
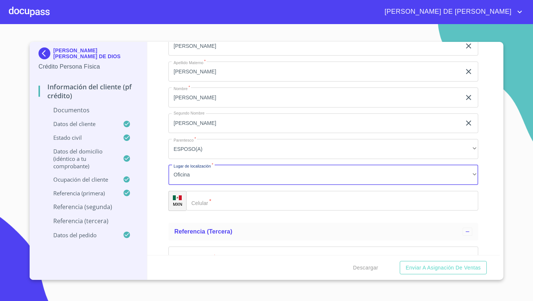
click at [203, 207] on div "​" at bounding box center [332, 201] width 292 height 20
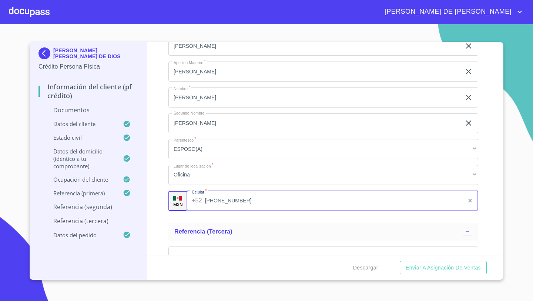
type input "[PHONE_NUMBER]"
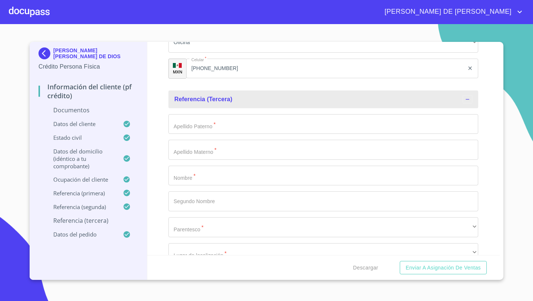
scroll to position [3404, 0]
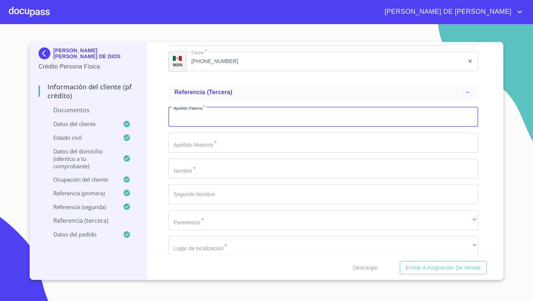
click at [185, 113] on input "Documento de identificación   *" at bounding box center [323, 117] width 310 height 20
type input "[PERSON_NAME]"
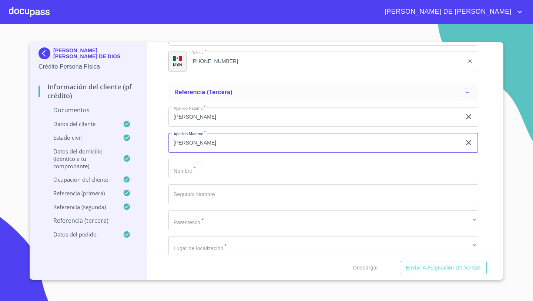
type input "[PERSON_NAME]"
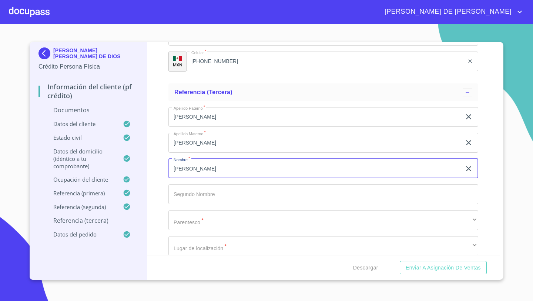
type input "[PERSON_NAME]"
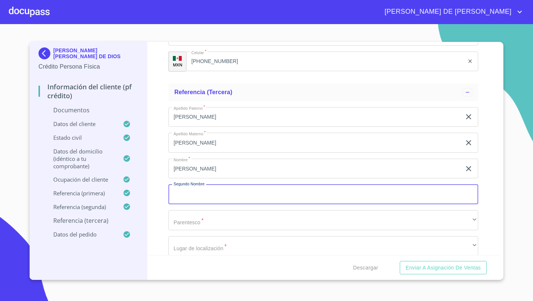
click at [189, 191] on input "Documento de identificación   *" at bounding box center [323, 194] width 310 height 20
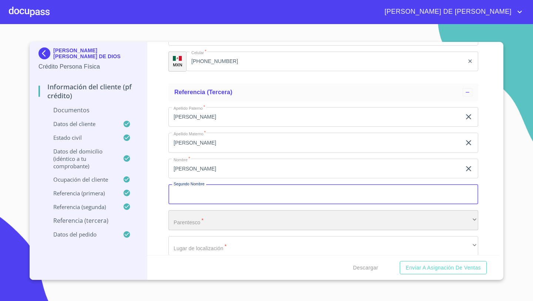
click at [170, 223] on div "​" at bounding box center [323, 220] width 310 height 20
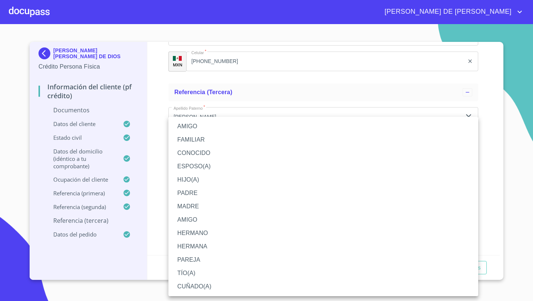
click at [194, 131] on li "AMIGO" at bounding box center [323, 126] width 310 height 13
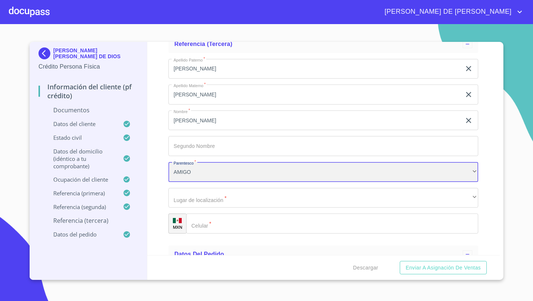
scroll to position [3456, 0]
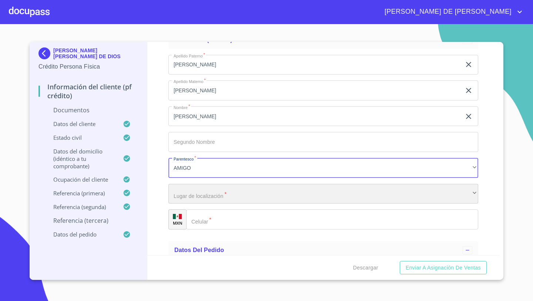
click at [183, 196] on div "​" at bounding box center [323, 194] width 310 height 20
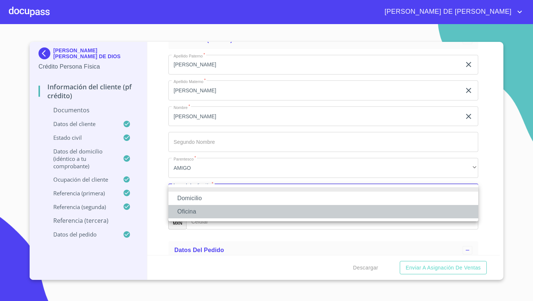
click at [190, 208] on li "Oficina" at bounding box center [323, 211] width 310 height 13
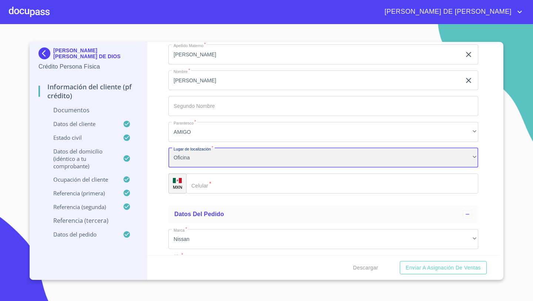
scroll to position [3500, 0]
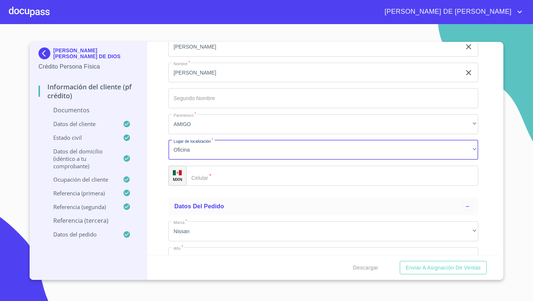
click at [205, 179] on input "Documento de identificación   *" at bounding box center [332, 176] width 292 height 20
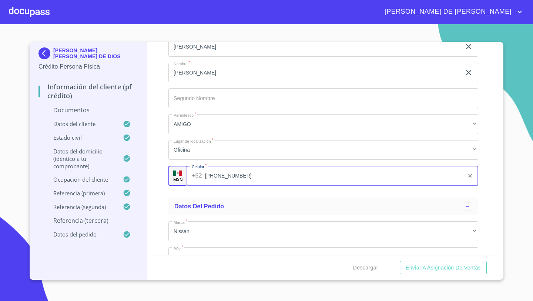
type input "[PHONE_NUMBER]"
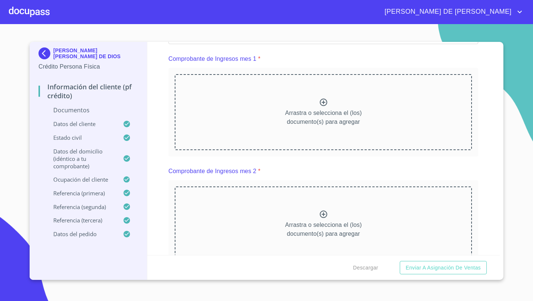
scroll to position [704, 0]
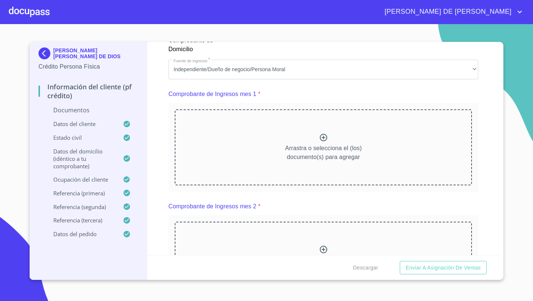
click at [319, 140] on icon at bounding box center [323, 137] width 9 height 9
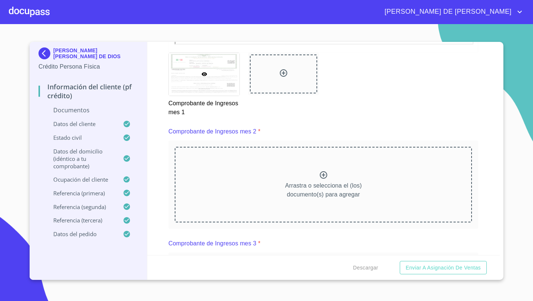
scroll to position [992, 0]
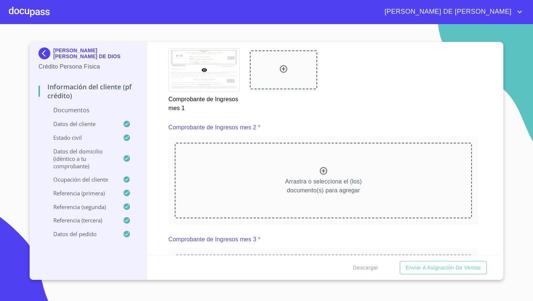
click at [332, 171] on div "Arrastra o selecciona el (los) documento(s) para agregar" at bounding box center [323, 181] width 297 height 76
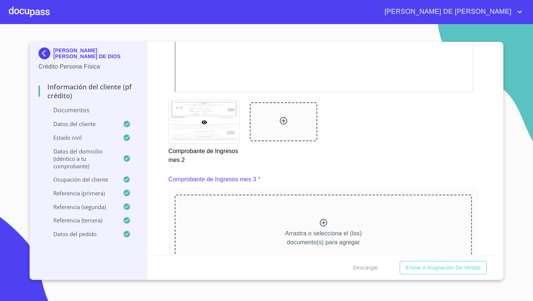
scroll to position [1268, 0]
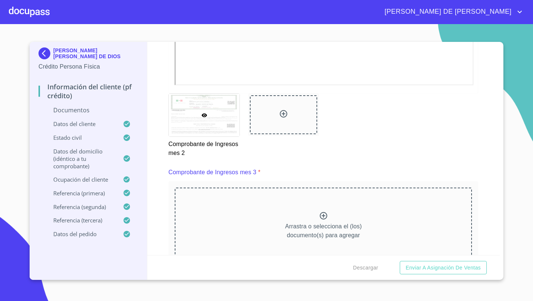
click at [318, 211] on div "Arrastra o selecciona el (los) documento(s) para agregar" at bounding box center [323, 225] width 297 height 76
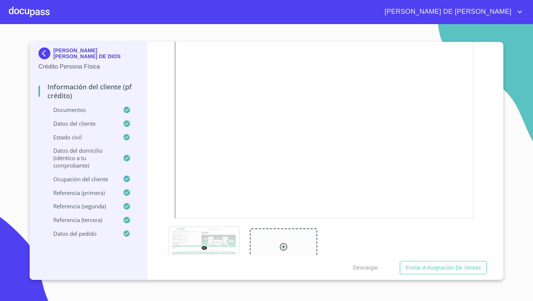
scroll to position [480, 0]
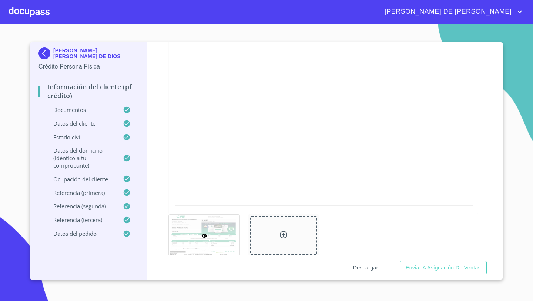
click at [363, 267] on span "Descargar" at bounding box center [365, 267] width 25 height 9
click at [433, 270] on span "Enviar a Asignación de Ventas" at bounding box center [443, 267] width 75 height 9
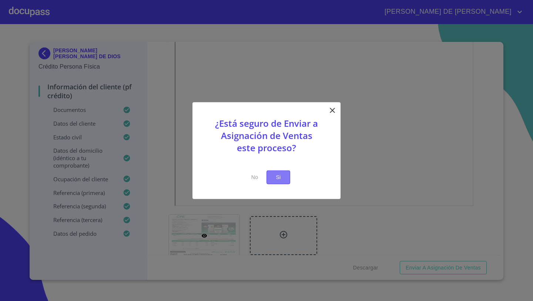
click at [287, 173] on button "Si" at bounding box center [279, 177] width 24 height 14
